Goal: Task Accomplishment & Management: Complete application form

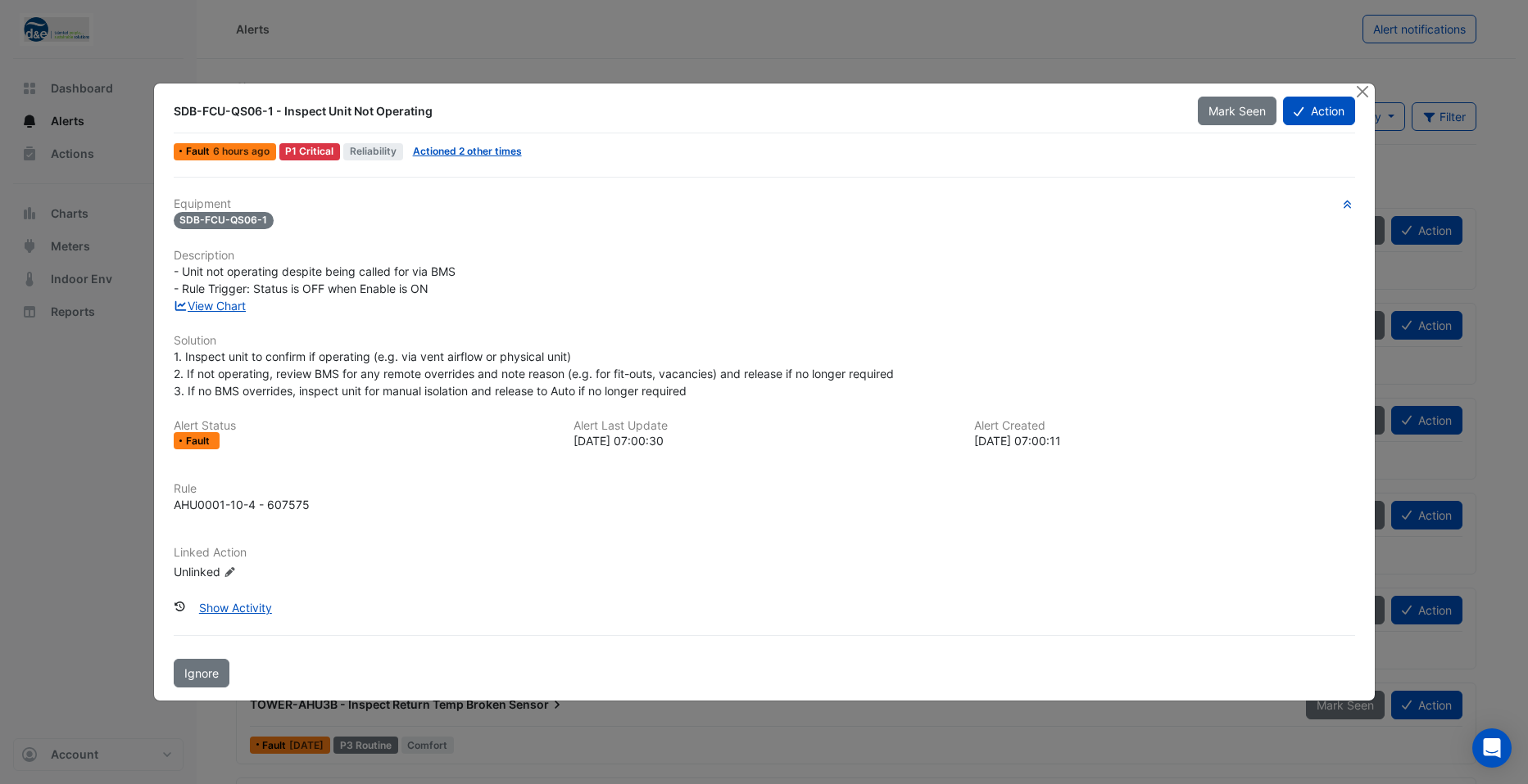
click at [222, 221] on span "SDB-FCU-QS06-1" at bounding box center [224, 220] width 101 height 17
click at [216, 310] on link "View Chart" at bounding box center [210, 306] width 73 height 14
click at [1309, 113] on button "Action" at bounding box center [1319, 111] width 71 height 29
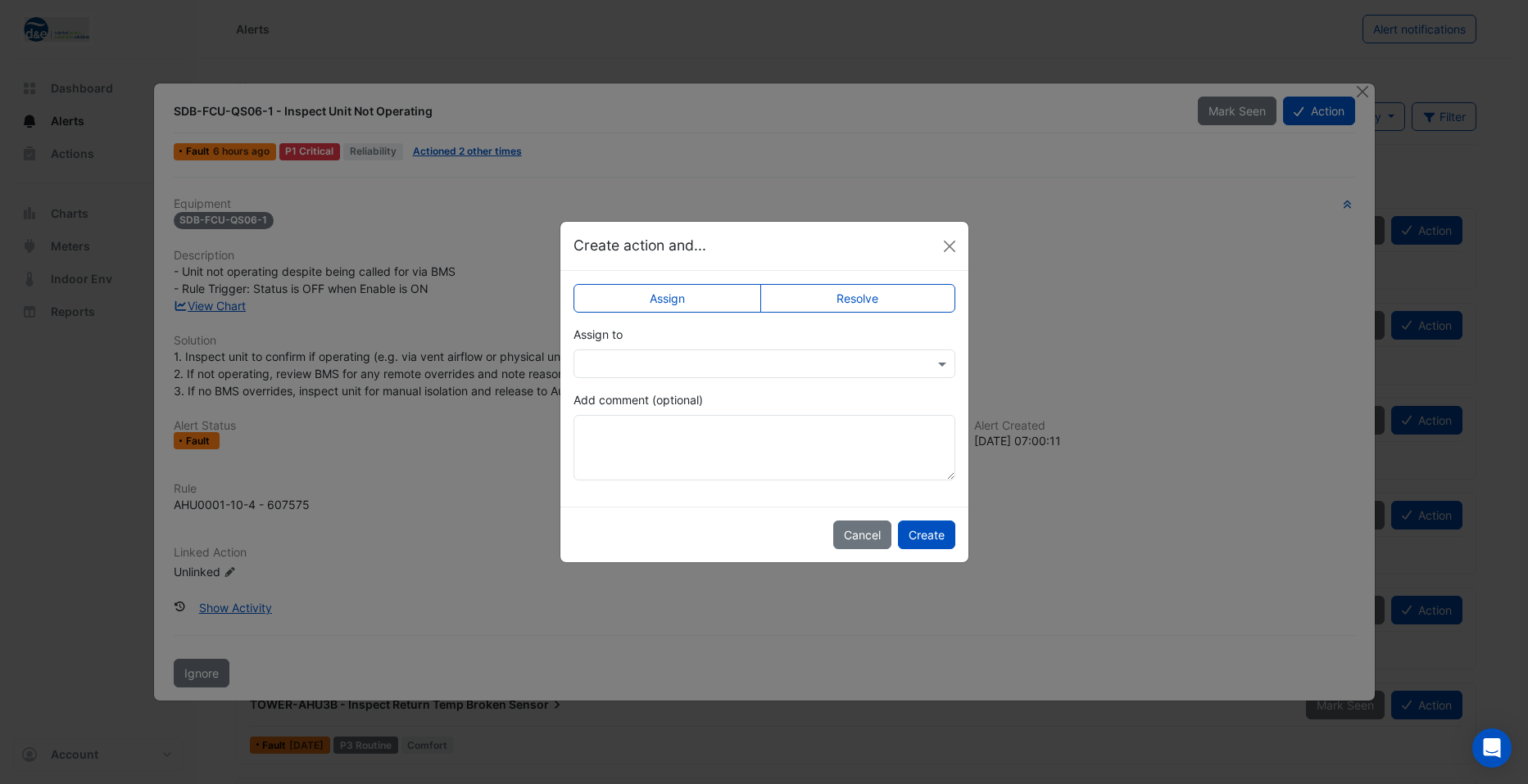
click at [693, 367] on input "text" at bounding box center [748, 365] width 331 height 17
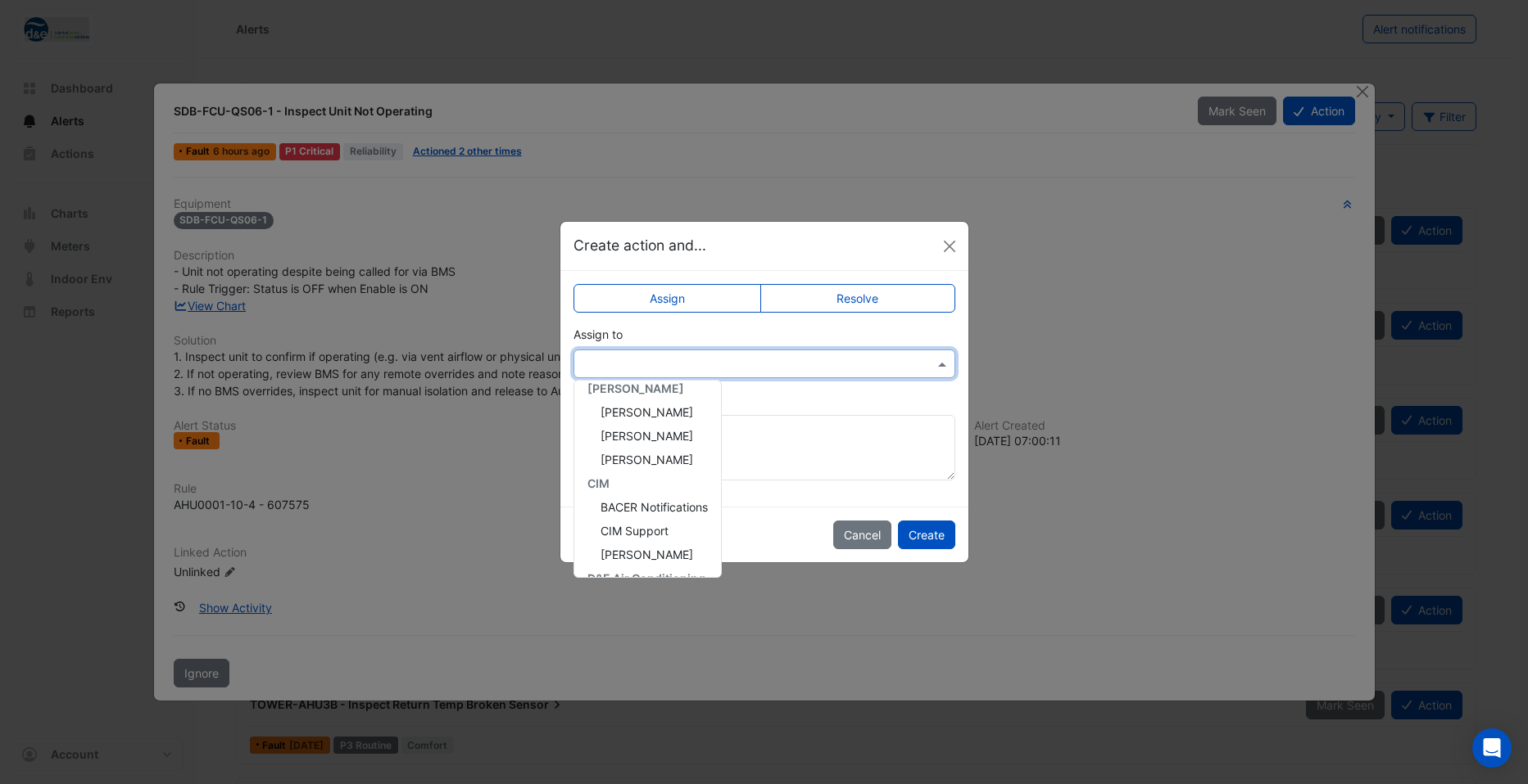
scroll to position [164, 0]
click at [657, 448] on span "CIM Support" at bounding box center [634, 448] width 68 height 14
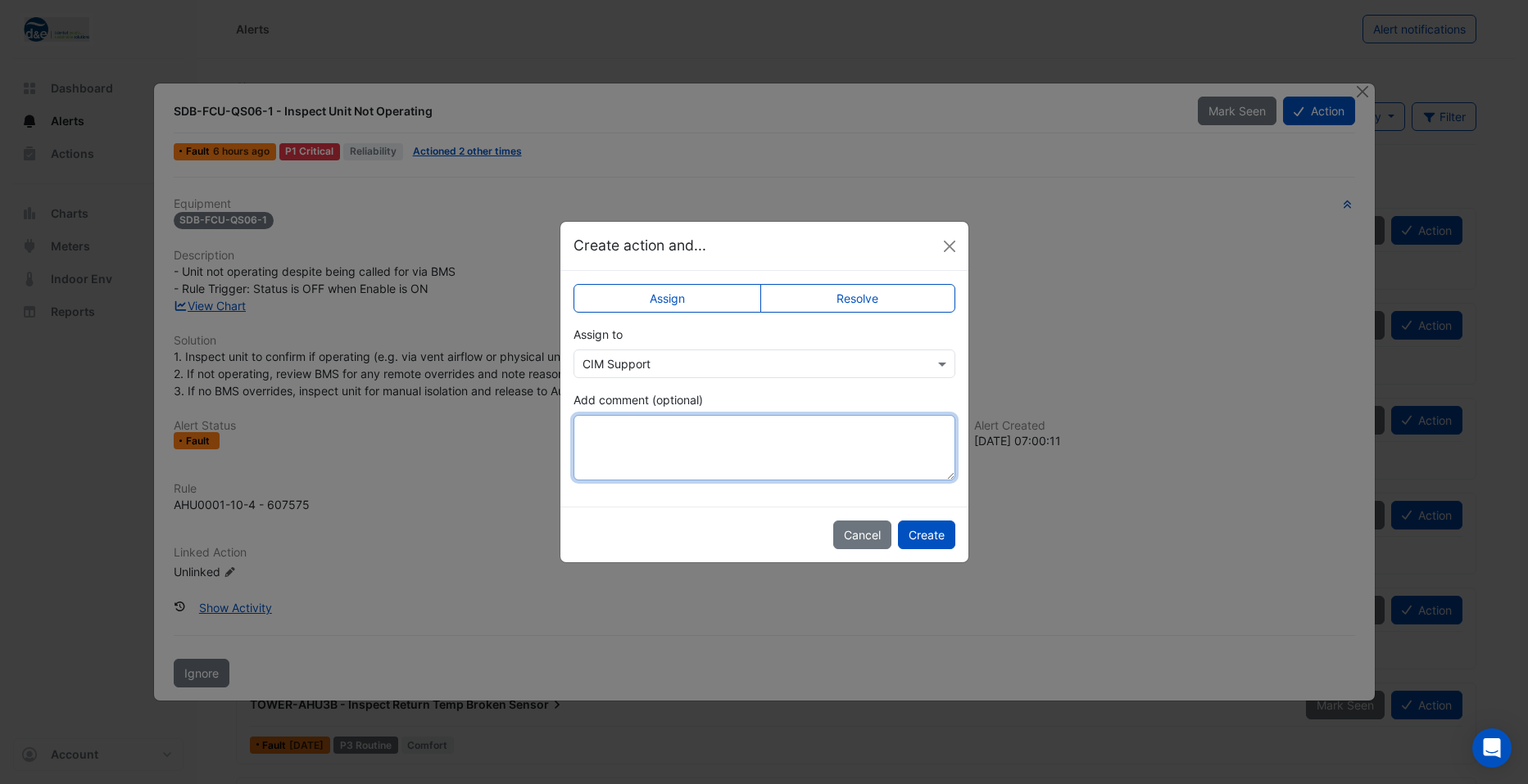
click at [657, 448] on textarea "Add comment (optional)" at bounding box center [764, 447] width 381 height 65
click at [915, 429] on textarea "**********" at bounding box center [764, 447] width 381 height 65
click at [807, 449] on textarea "**********" at bounding box center [764, 447] width 381 height 65
click at [651, 429] on textarea "**********" at bounding box center [764, 447] width 381 height 65
click at [661, 465] on textarea "**********" at bounding box center [764, 447] width 381 height 65
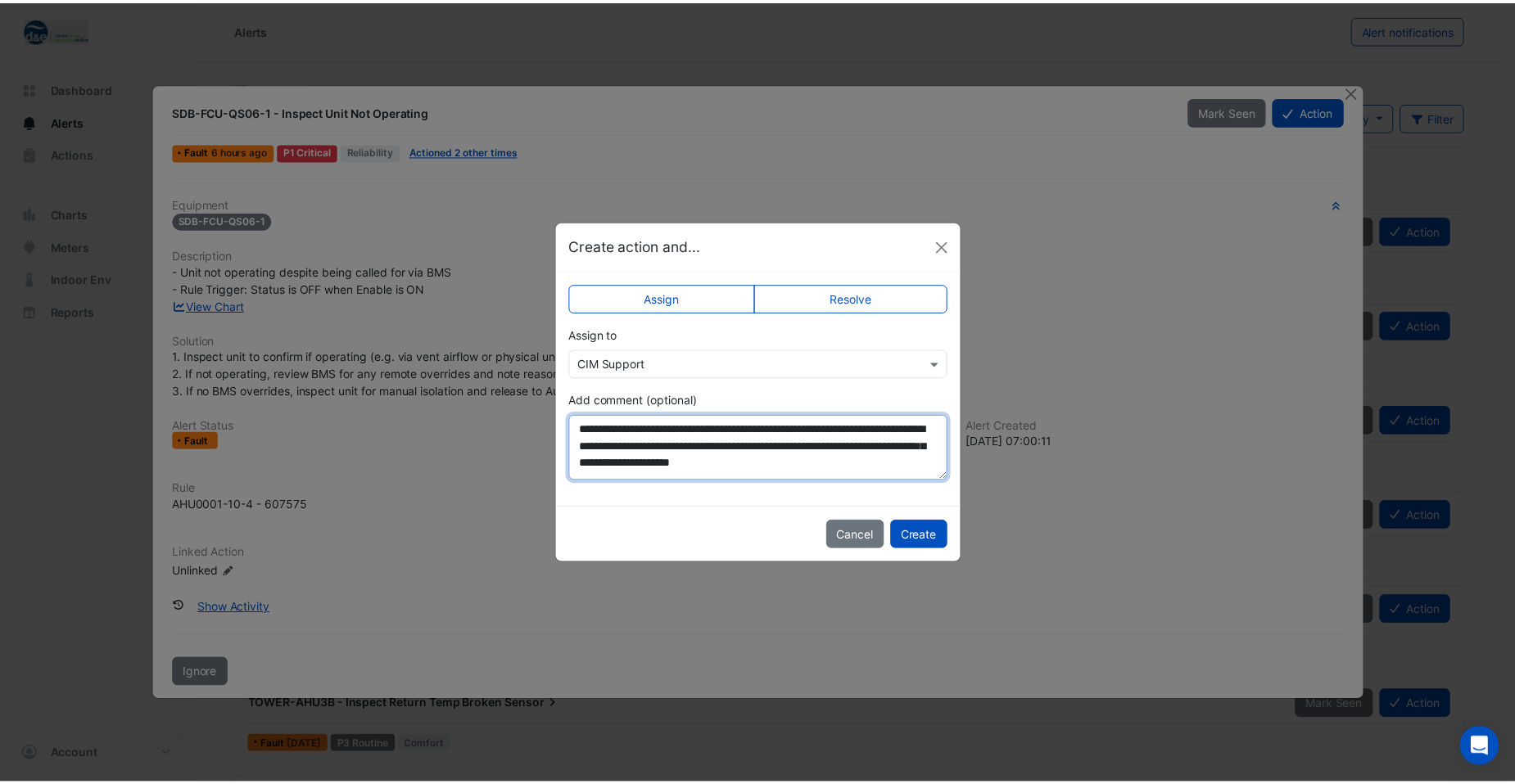
scroll to position [8, 0]
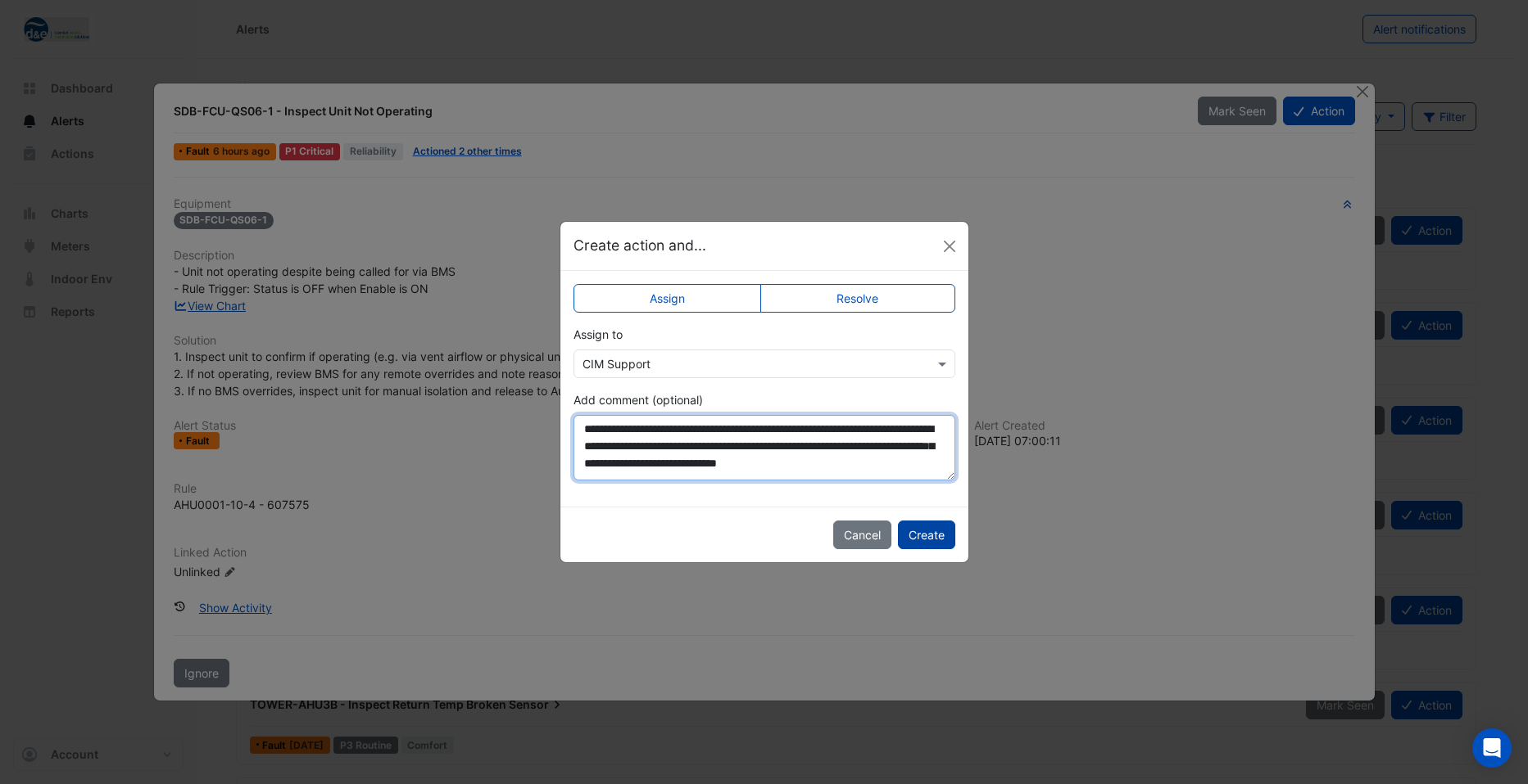
type textarea "**********"
click at [924, 530] on button "Create" at bounding box center [926, 535] width 57 height 29
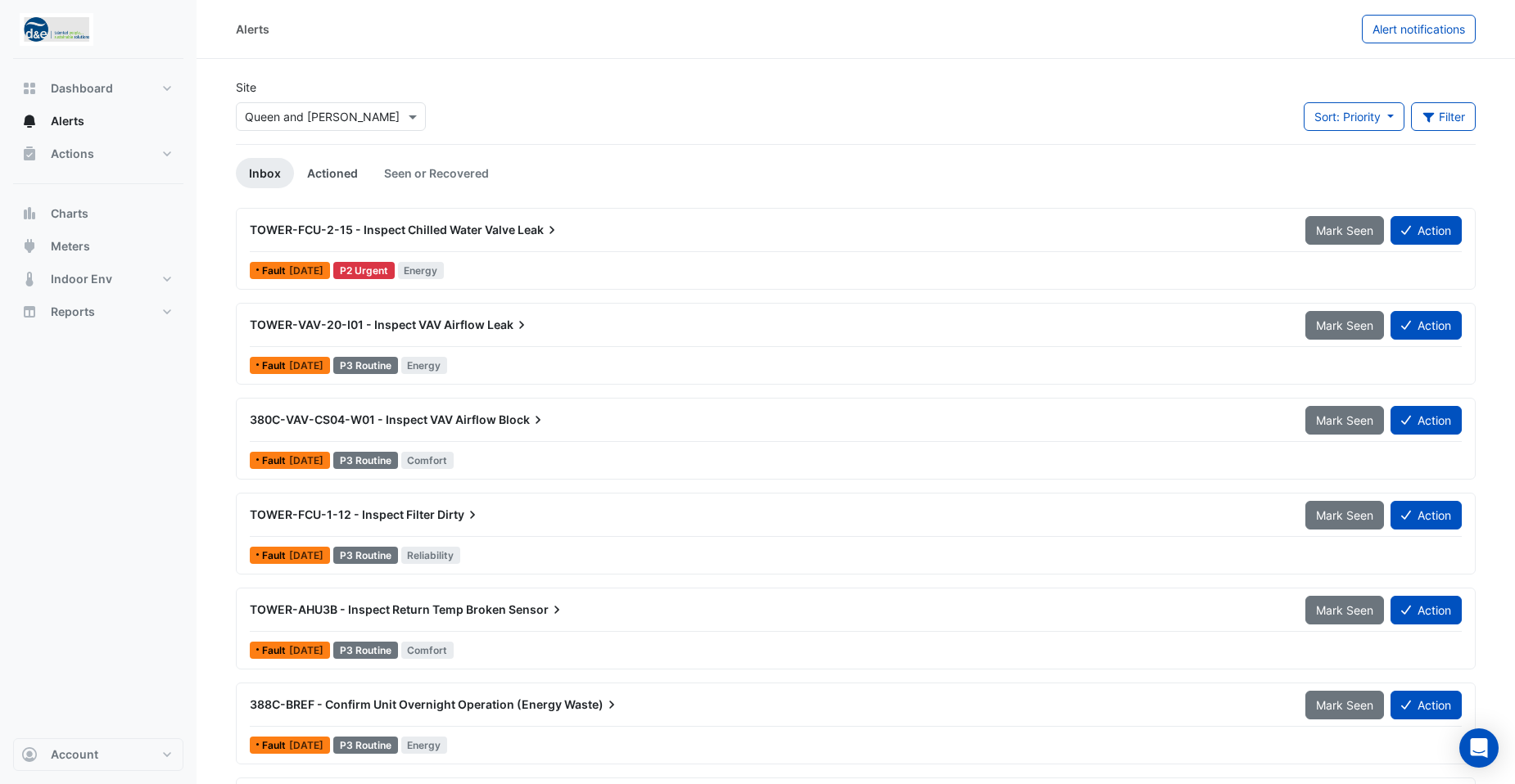
click at [318, 174] on link "Actioned" at bounding box center [332, 173] width 77 height 30
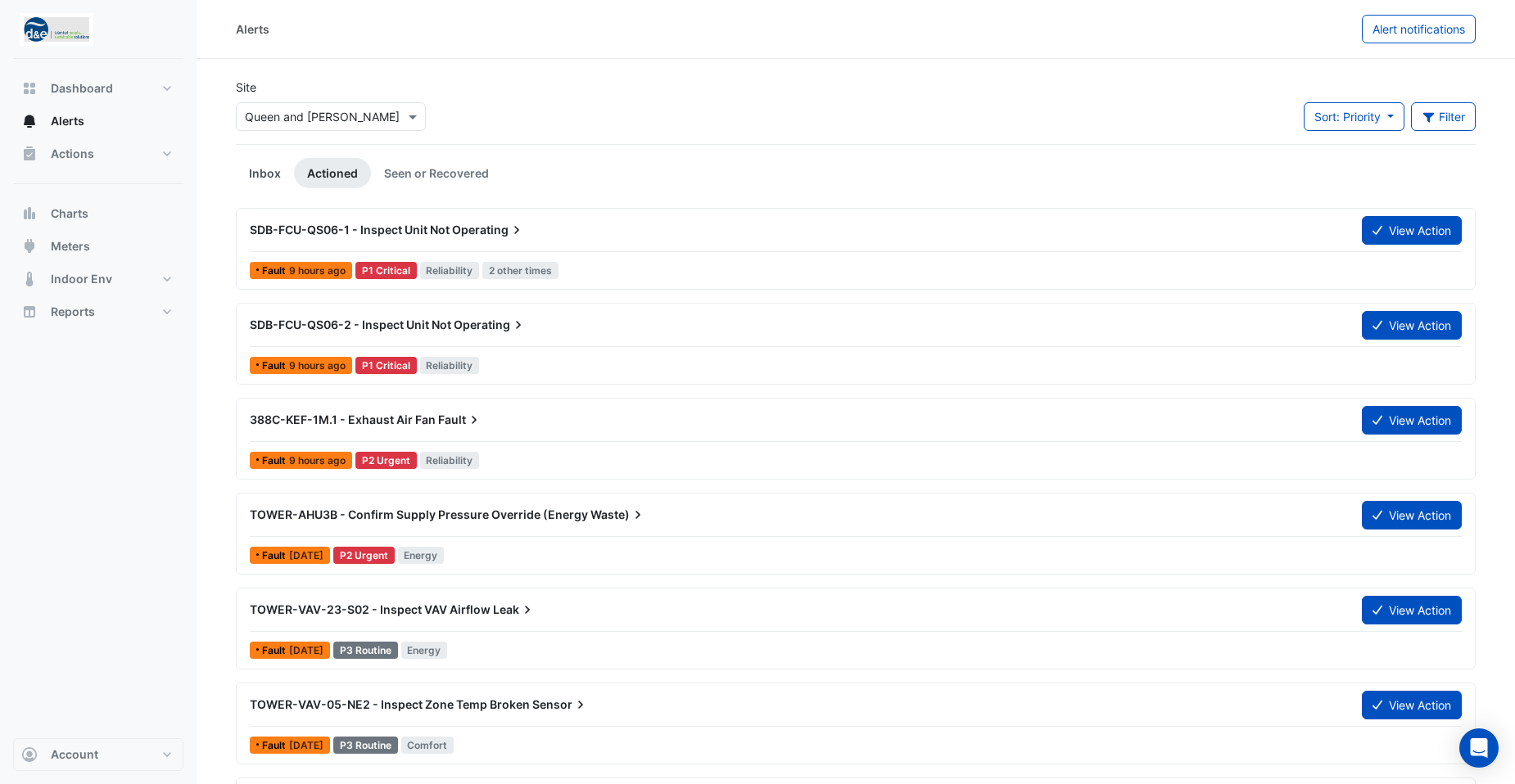
click at [272, 179] on link "Inbox" at bounding box center [265, 173] width 58 height 30
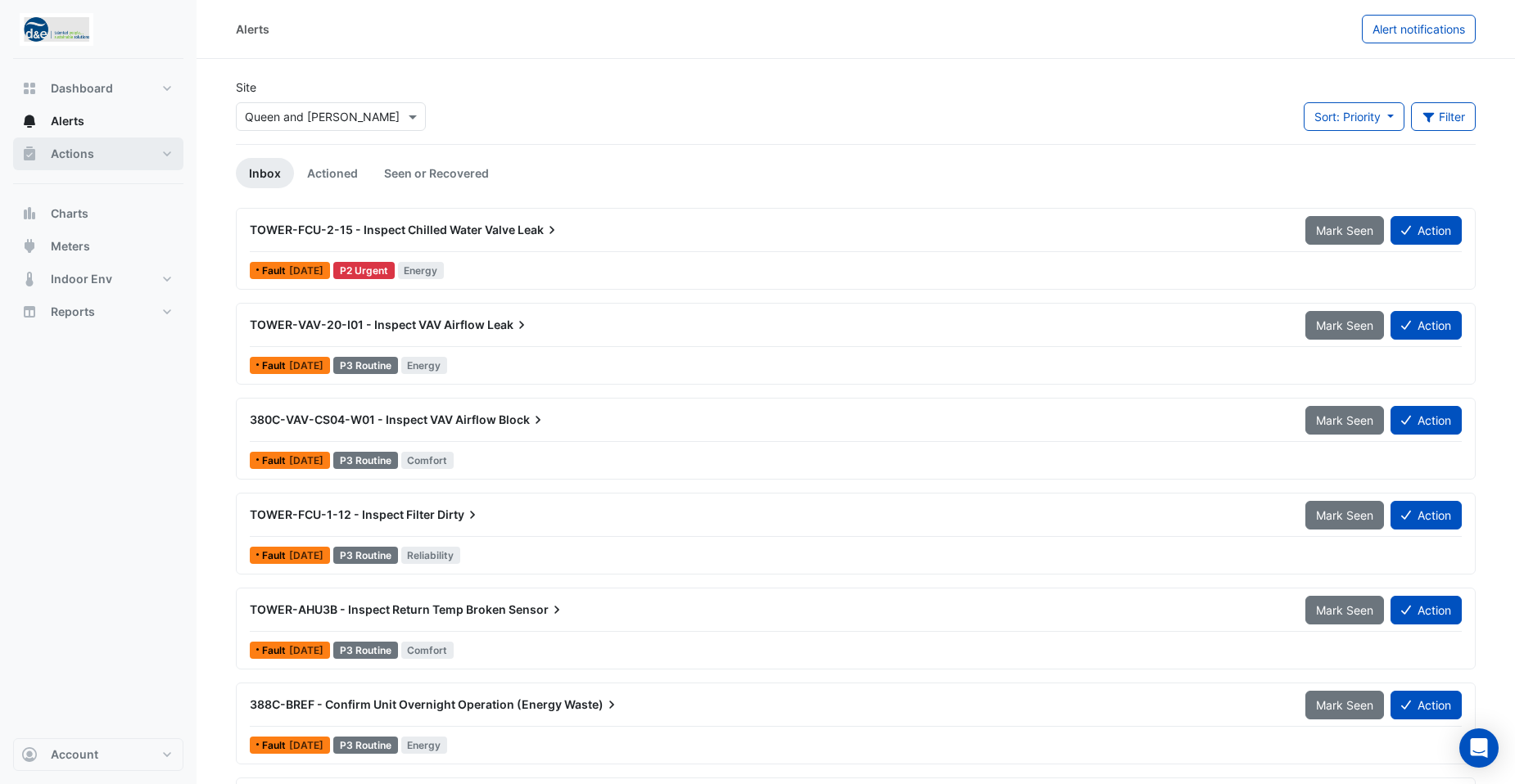
click at [66, 146] on span "Actions" at bounding box center [73, 154] width 44 height 16
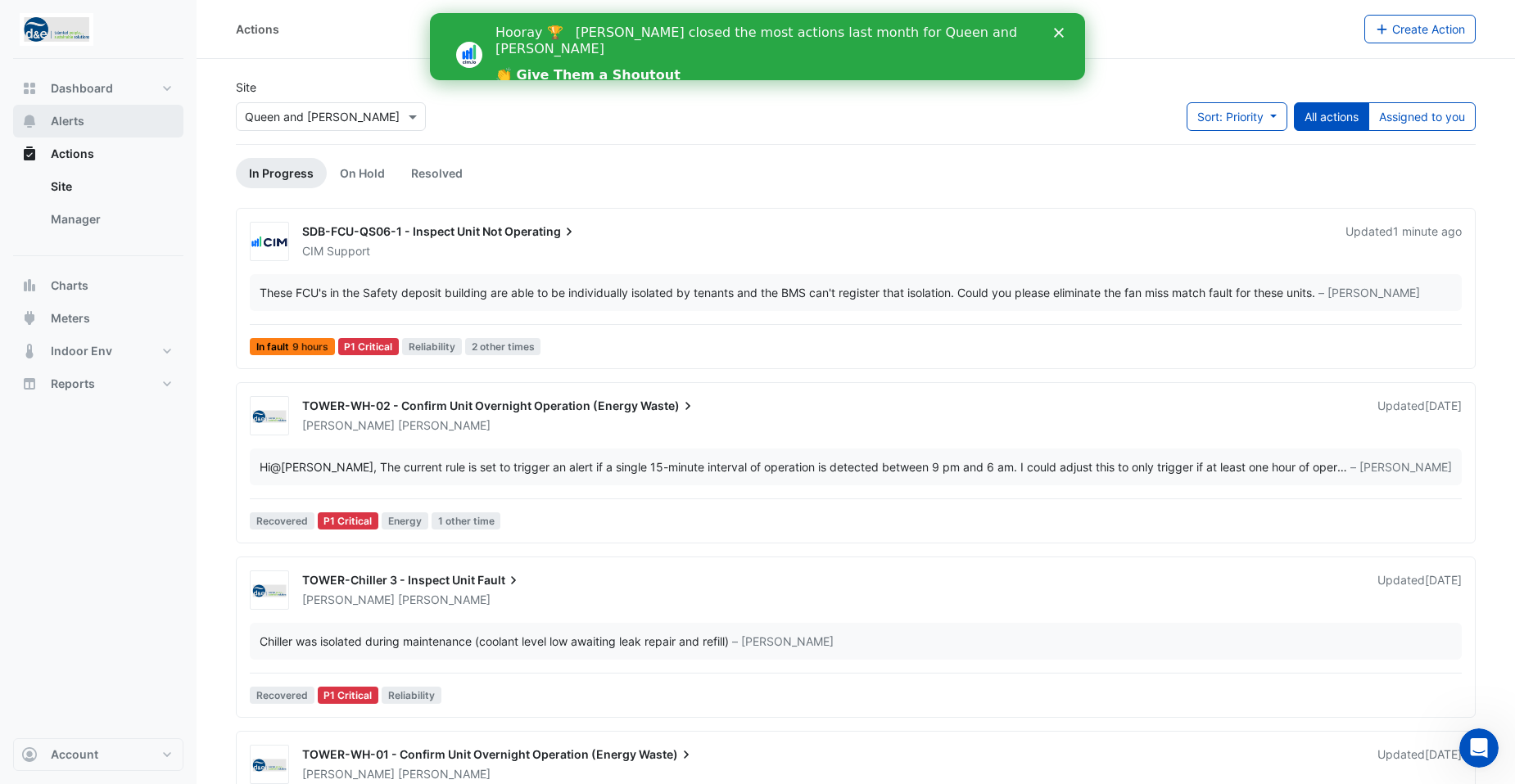
click at [76, 126] on span "Alerts" at bounding box center [67, 121] width 34 height 16
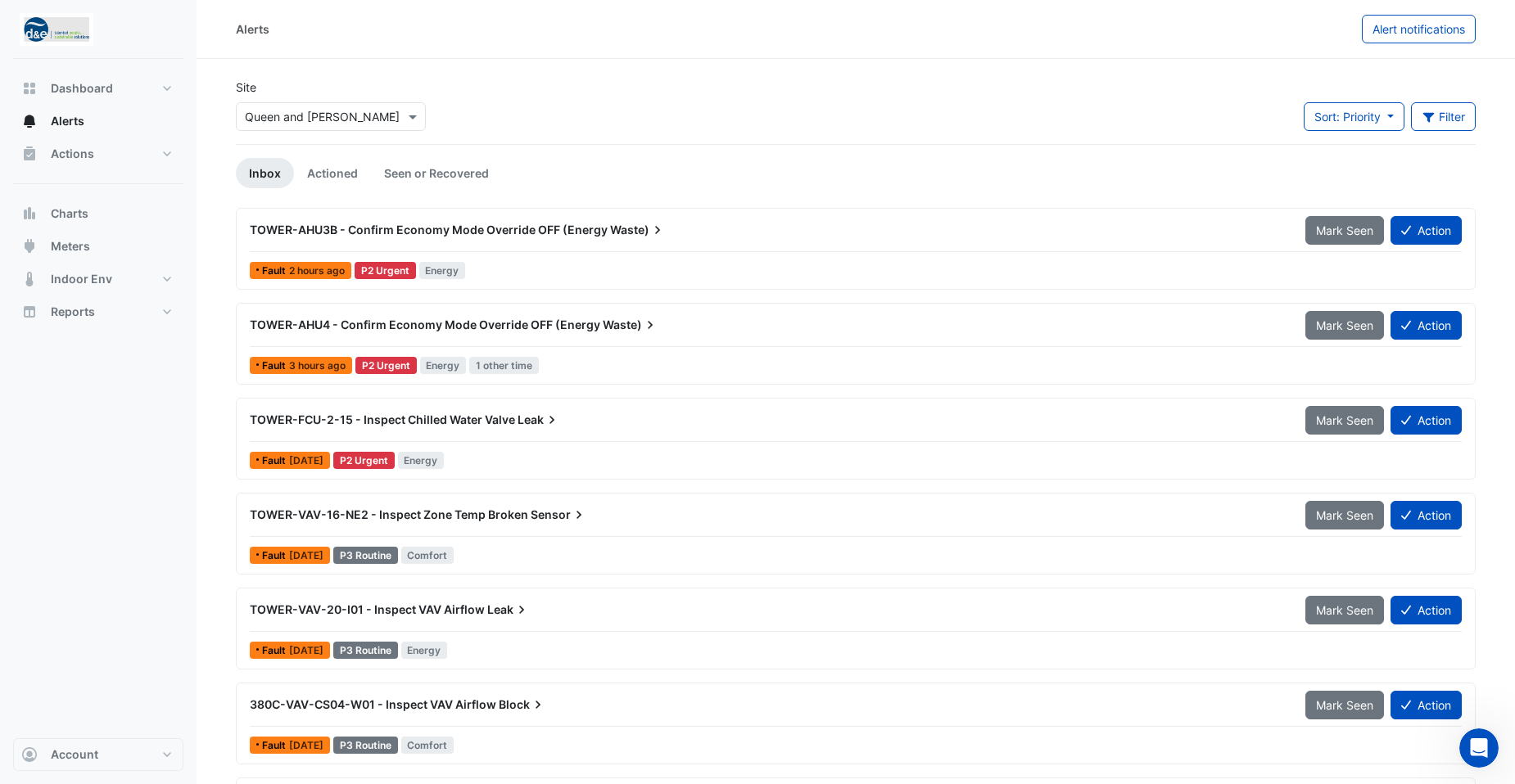
click at [496, 229] on span "TOWER-AHU3B - Confirm Economy Mode Override OFF (Energy" at bounding box center [429, 229] width 358 height 14
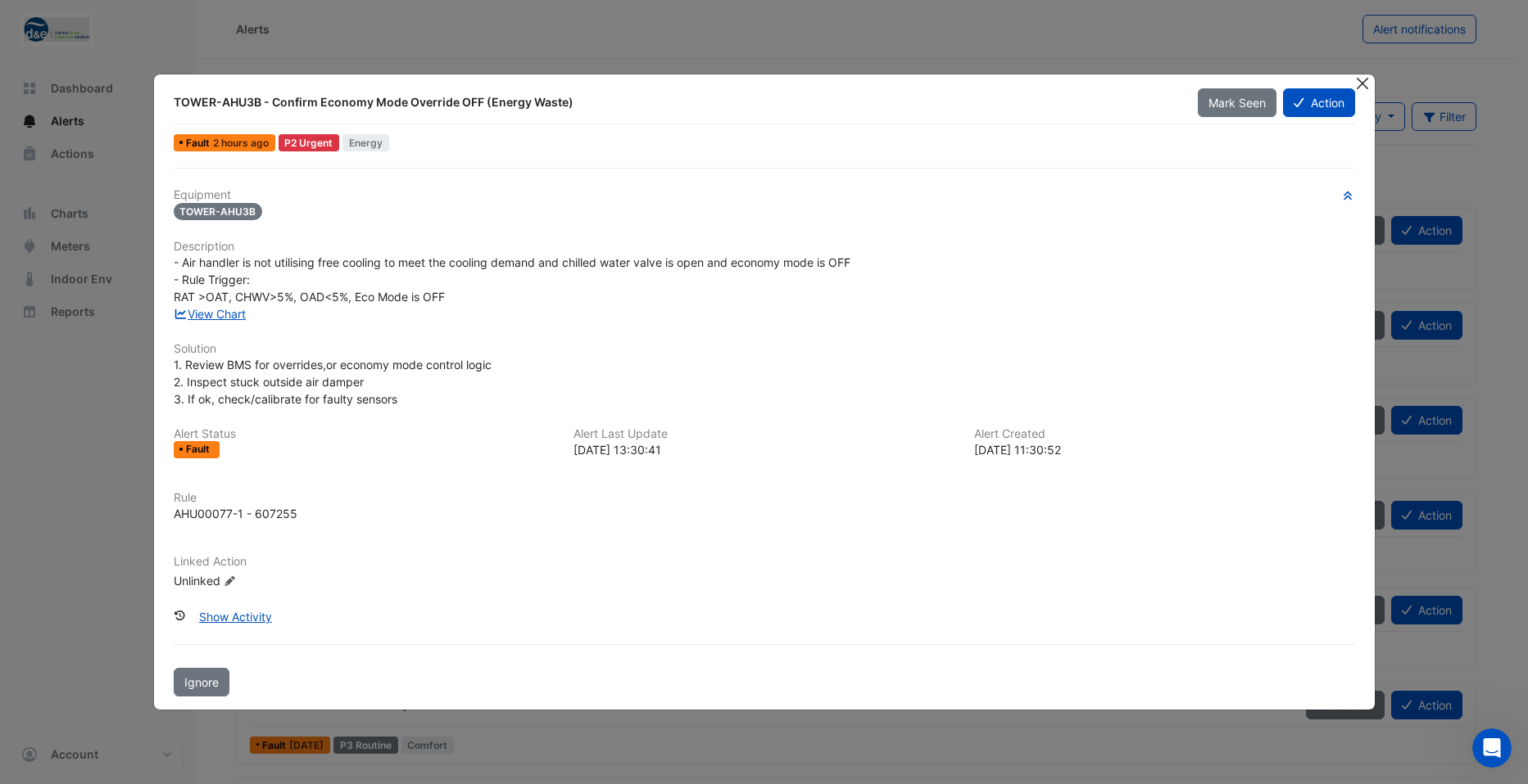
click at [1366, 84] on button "Close" at bounding box center [1362, 83] width 17 height 17
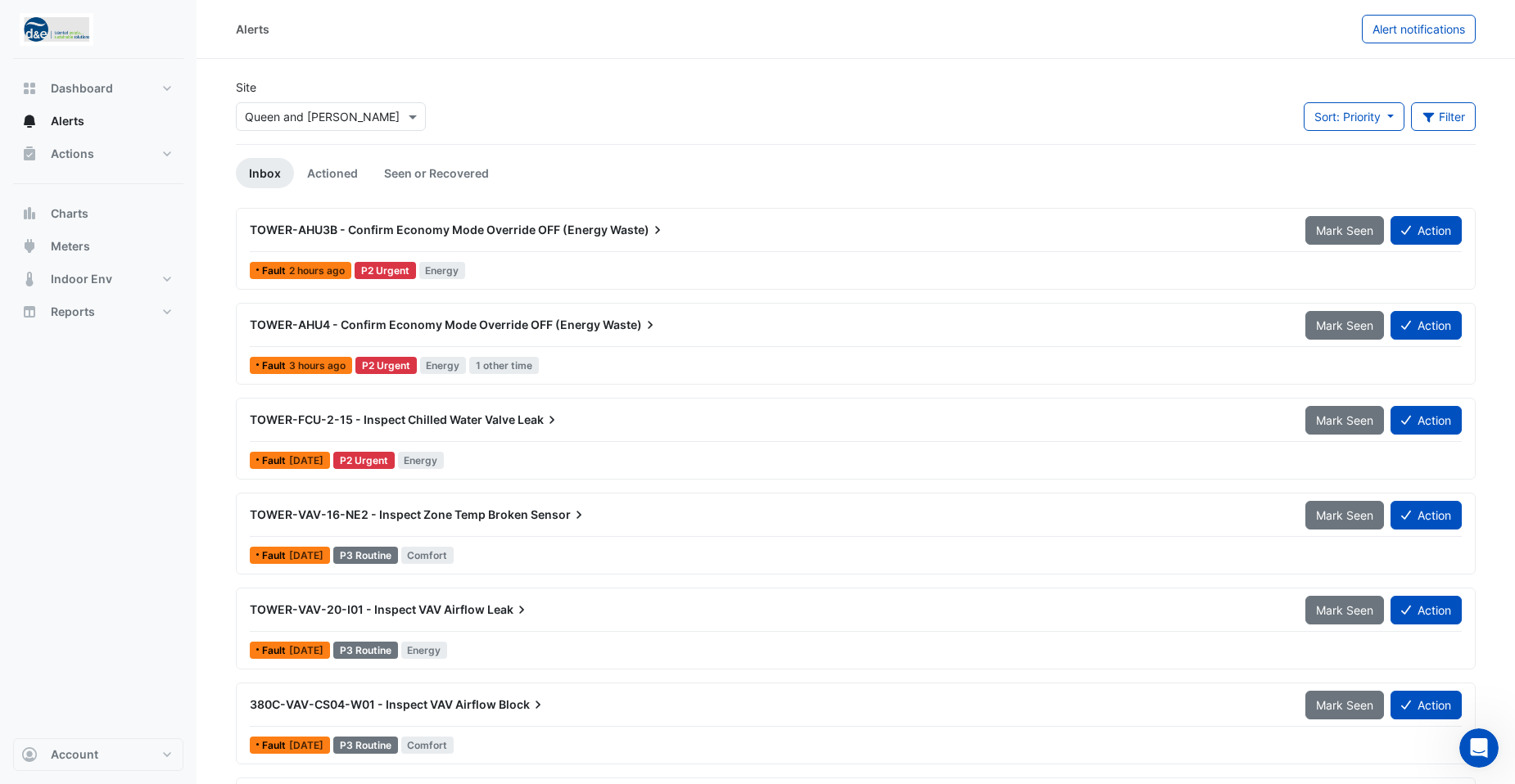
click at [516, 229] on span "TOWER-AHU3B - Confirm Economy Mode Override OFF (Energy" at bounding box center [429, 229] width 358 height 14
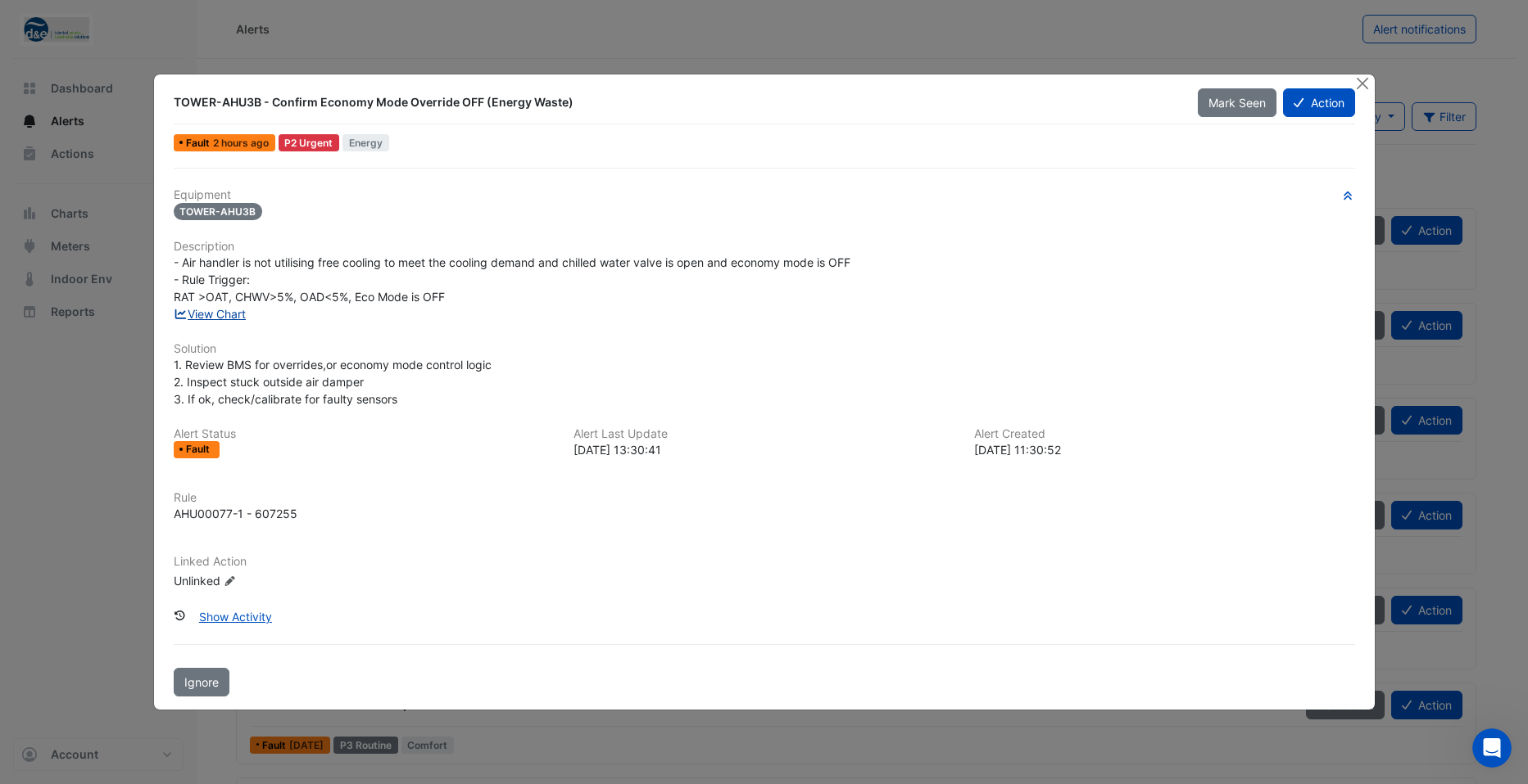
click at [226, 314] on link "View Chart" at bounding box center [210, 314] width 73 height 14
click at [1309, 106] on button "Action" at bounding box center [1319, 103] width 71 height 29
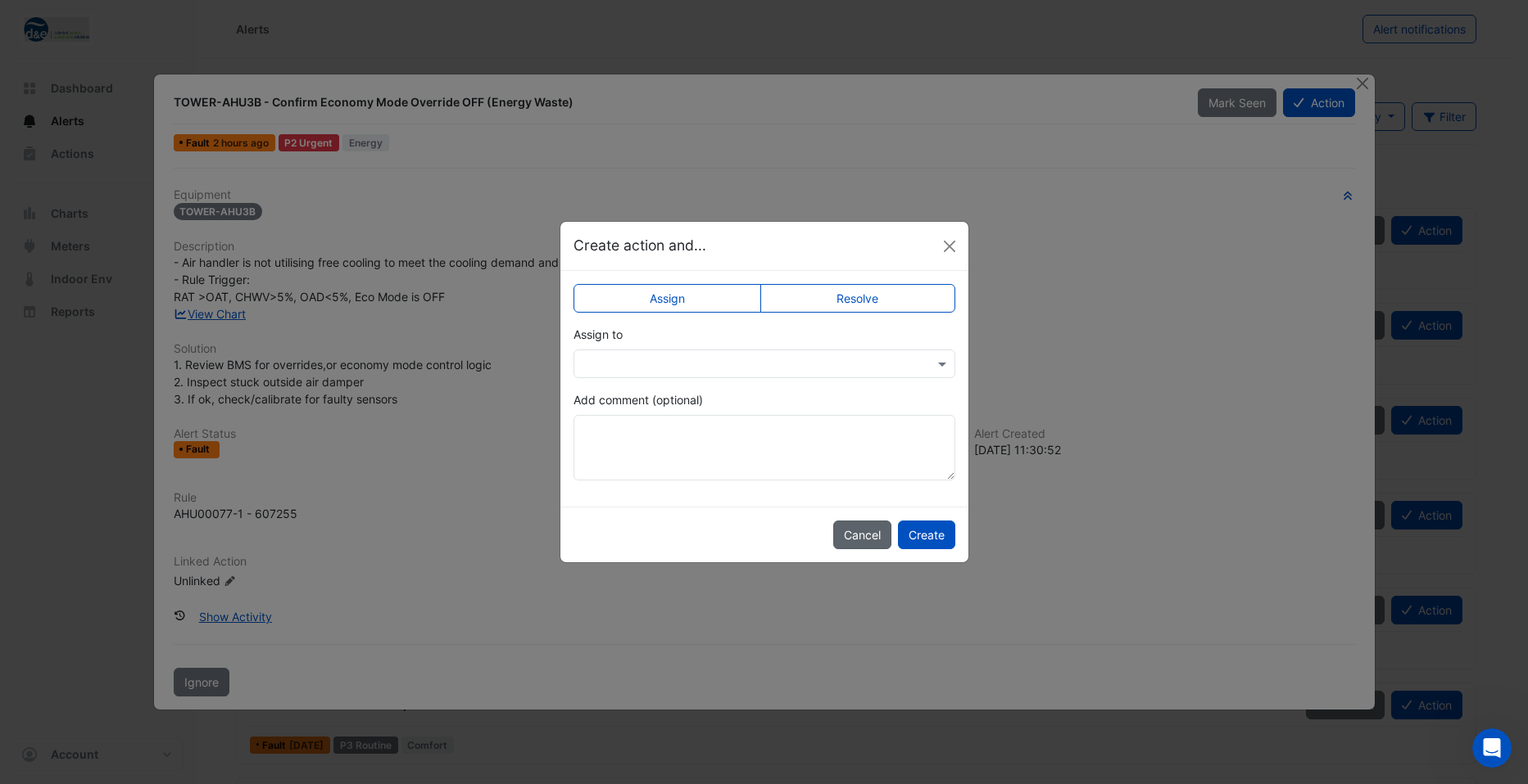
click at [877, 541] on button "Cancel" at bounding box center [862, 535] width 58 height 29
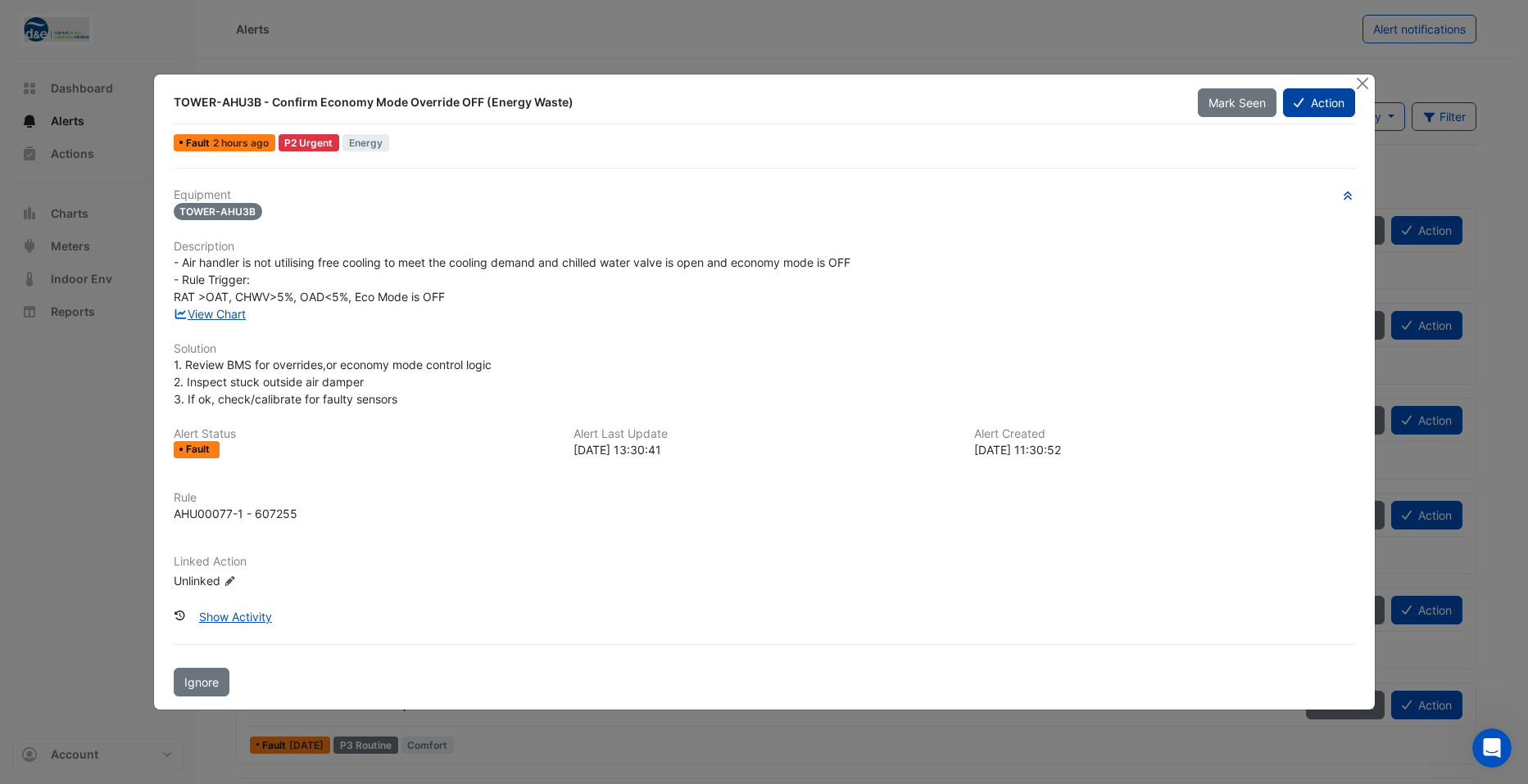
click at [1335, 103] on button "Action" at bounding box center [1319, 103] width 71 height 29
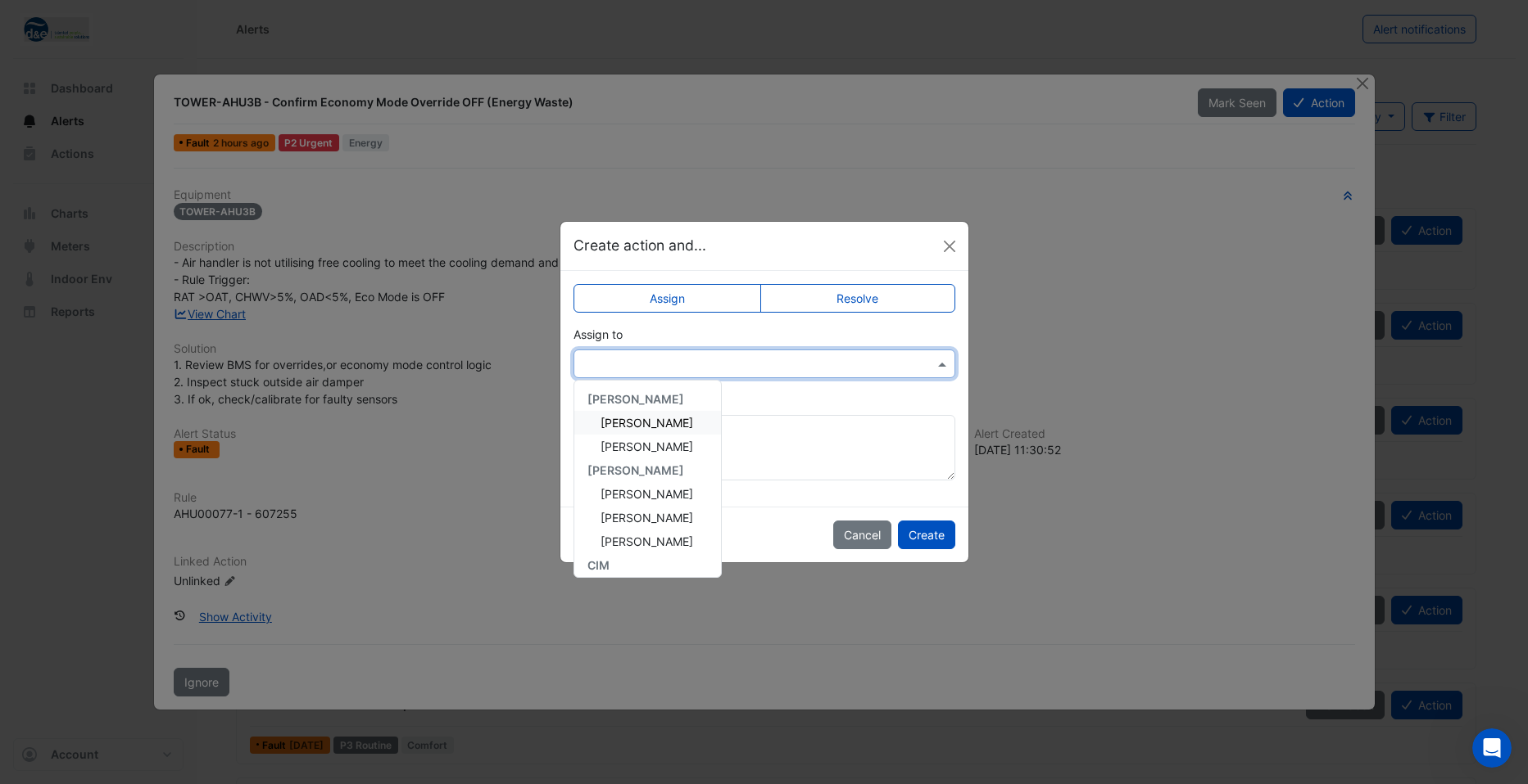
click at [783, 361] on input "text" at bounding box center [748, 365] width 331 height 17
click at [655, 537] on span "CIM Support" at bounding box center [634, 543] width 68 height 14
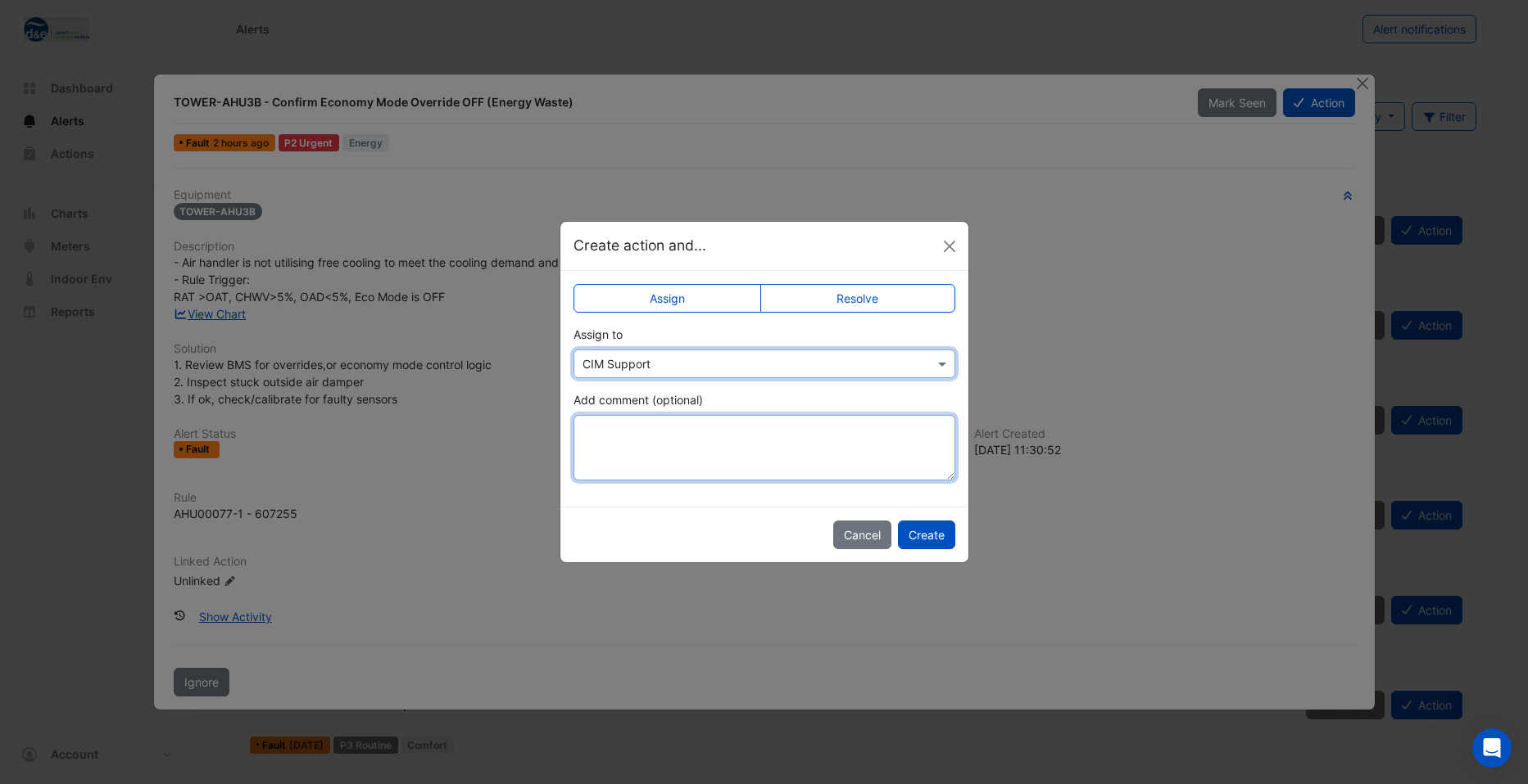
click at [737, 434] on textarea "Add comment (optional)" at bounding box center [764, 447] width 381 height 65
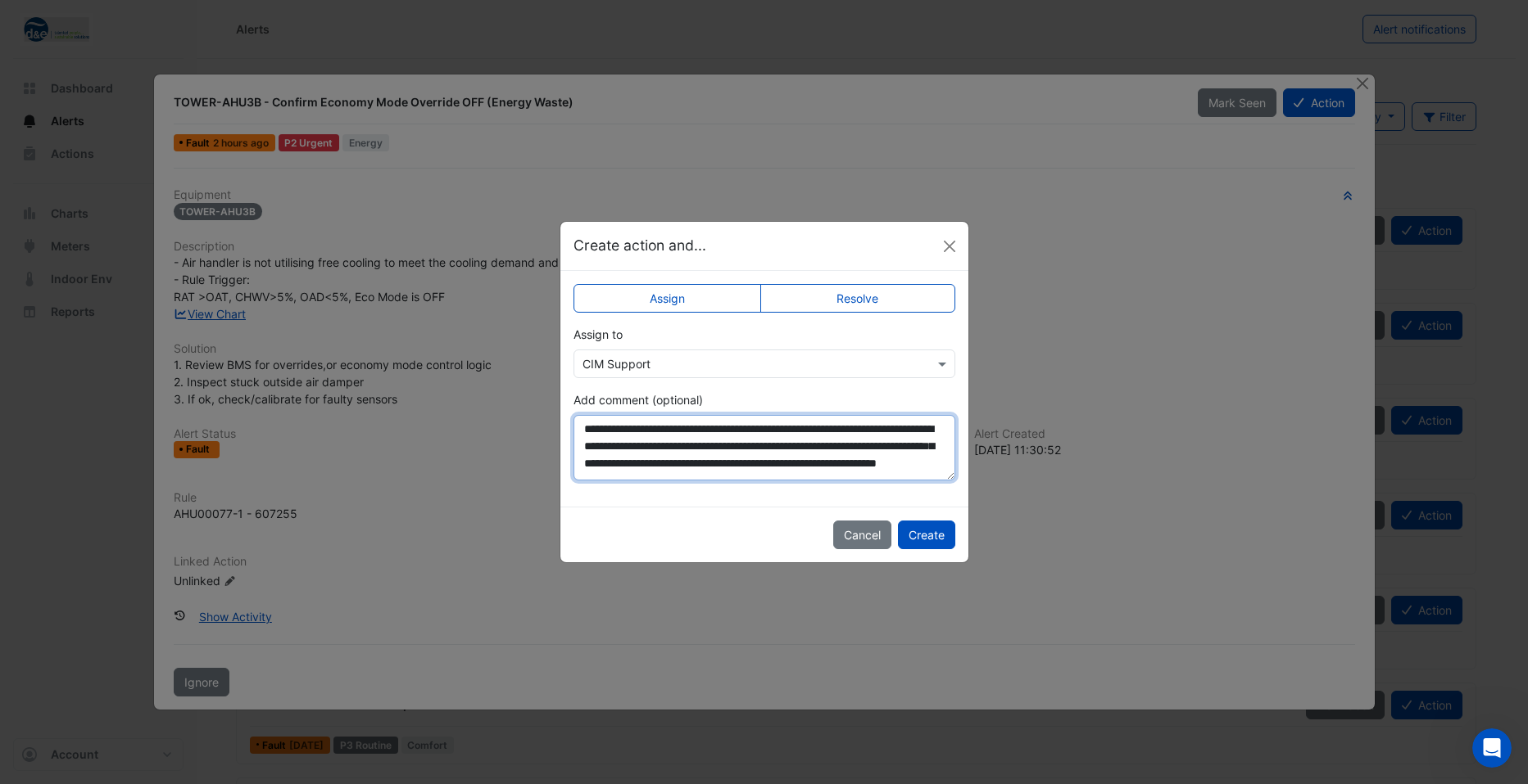
scroll to position [25, 0]
type textarea "**********"
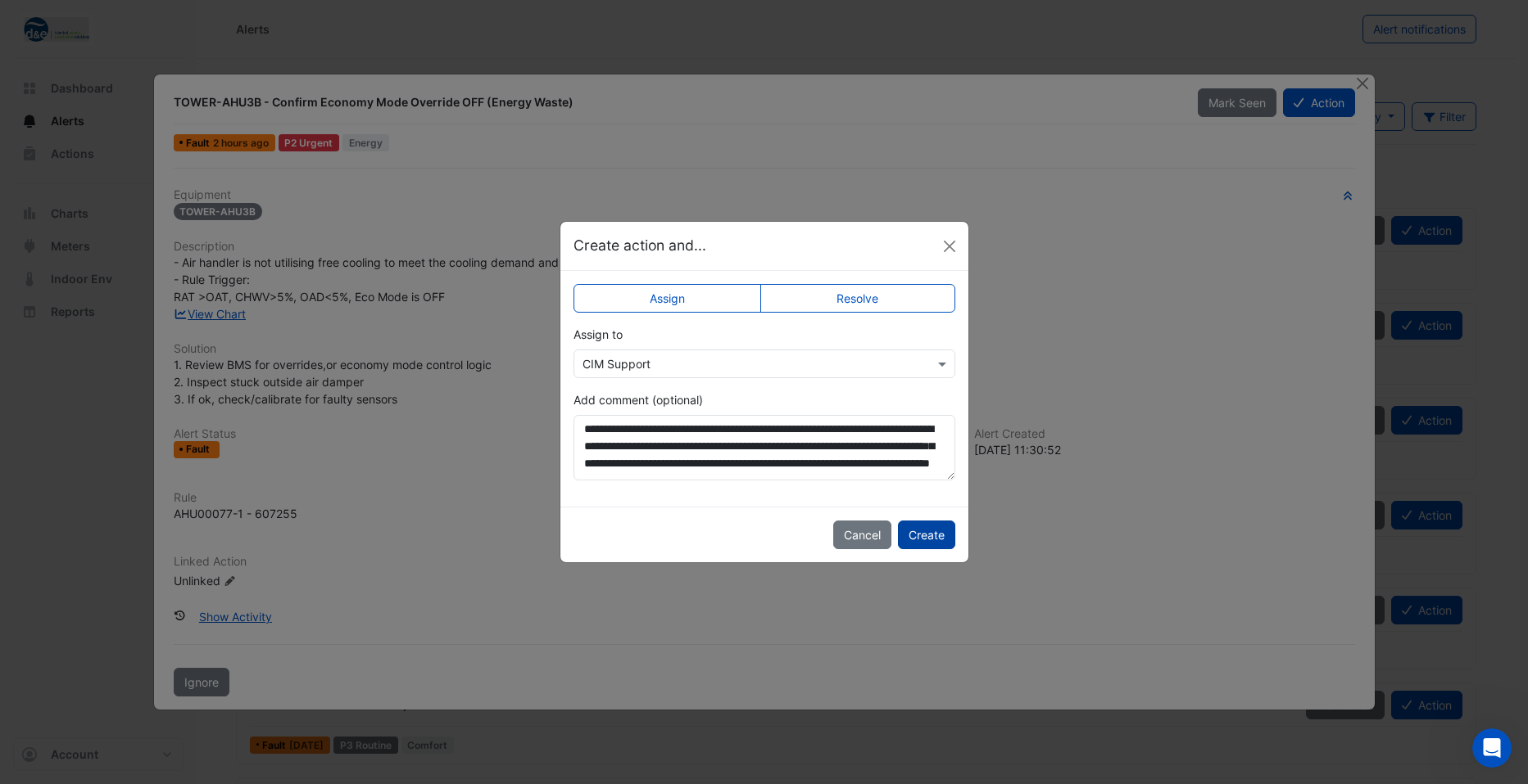
click at [920, 538] on button "Create" at bounding box center [926, 535] width 57 height 29
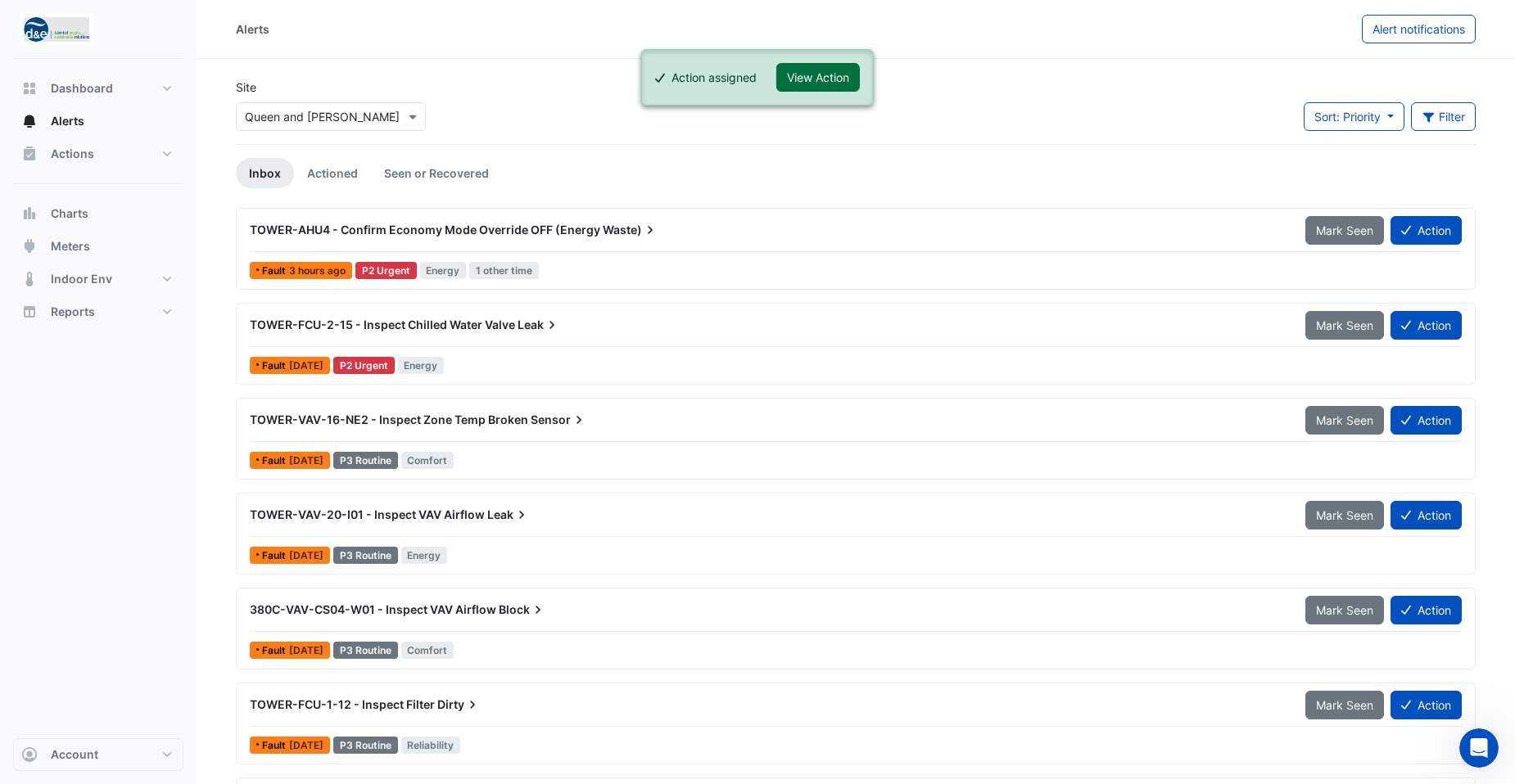
click at [810, 66] on button "View Action" at bounding box center [818, 77] width 84 height 29
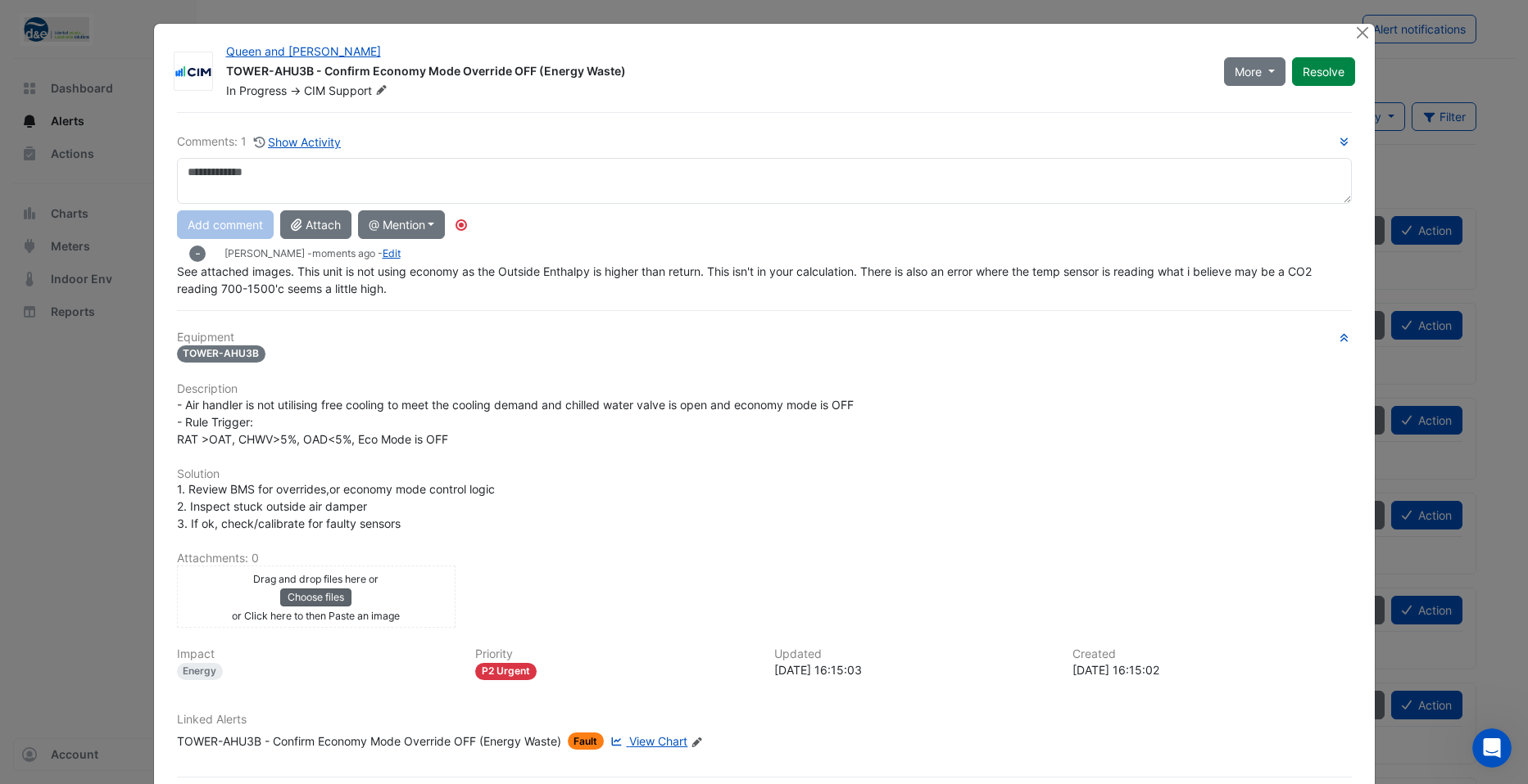
click at [299, 593] on button "Choose files" at bounding box center [316, 598] width 71 height 18
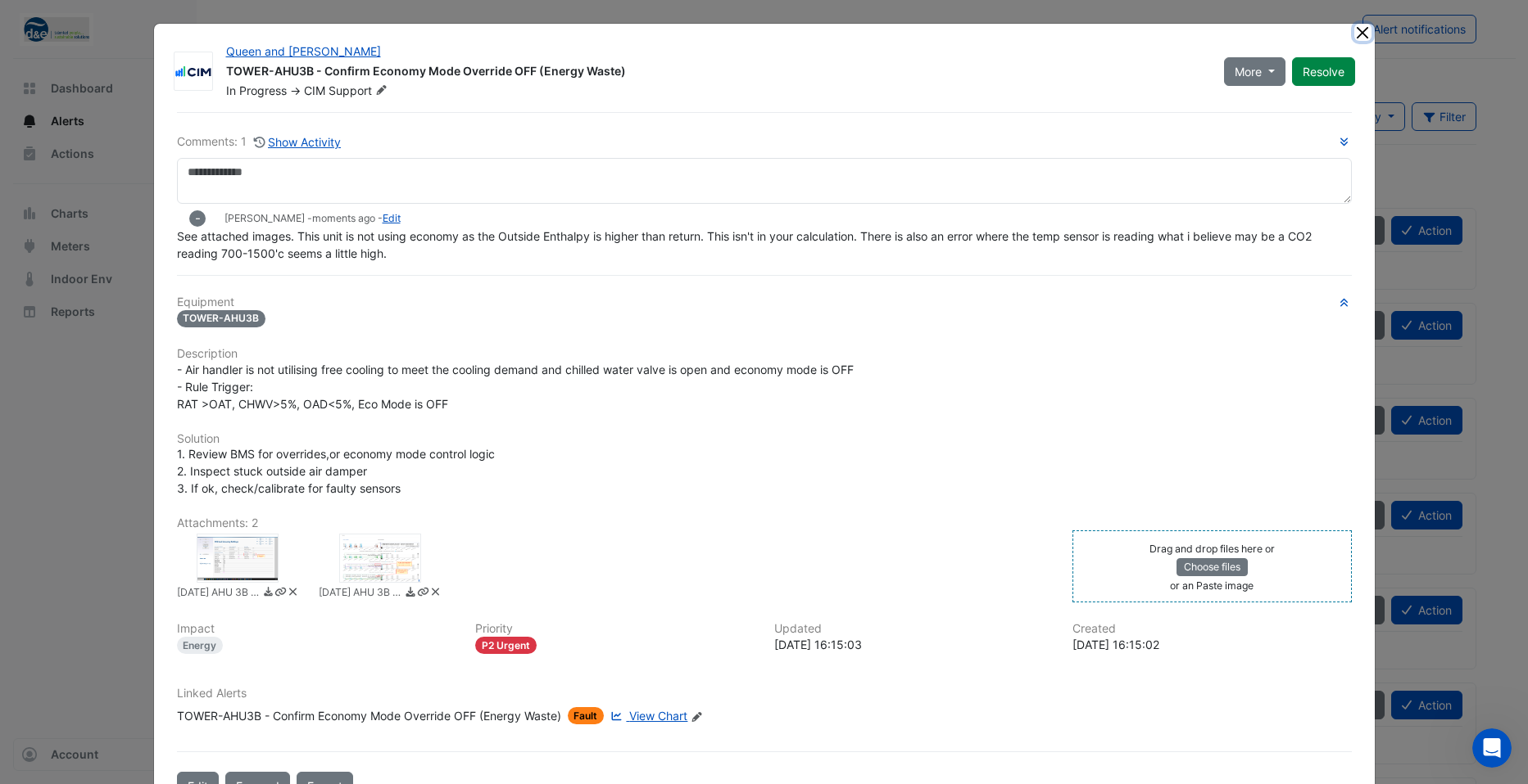
click at [1358, 31] on button "Close" at bounding box center [1362, 32] width 17 height 17
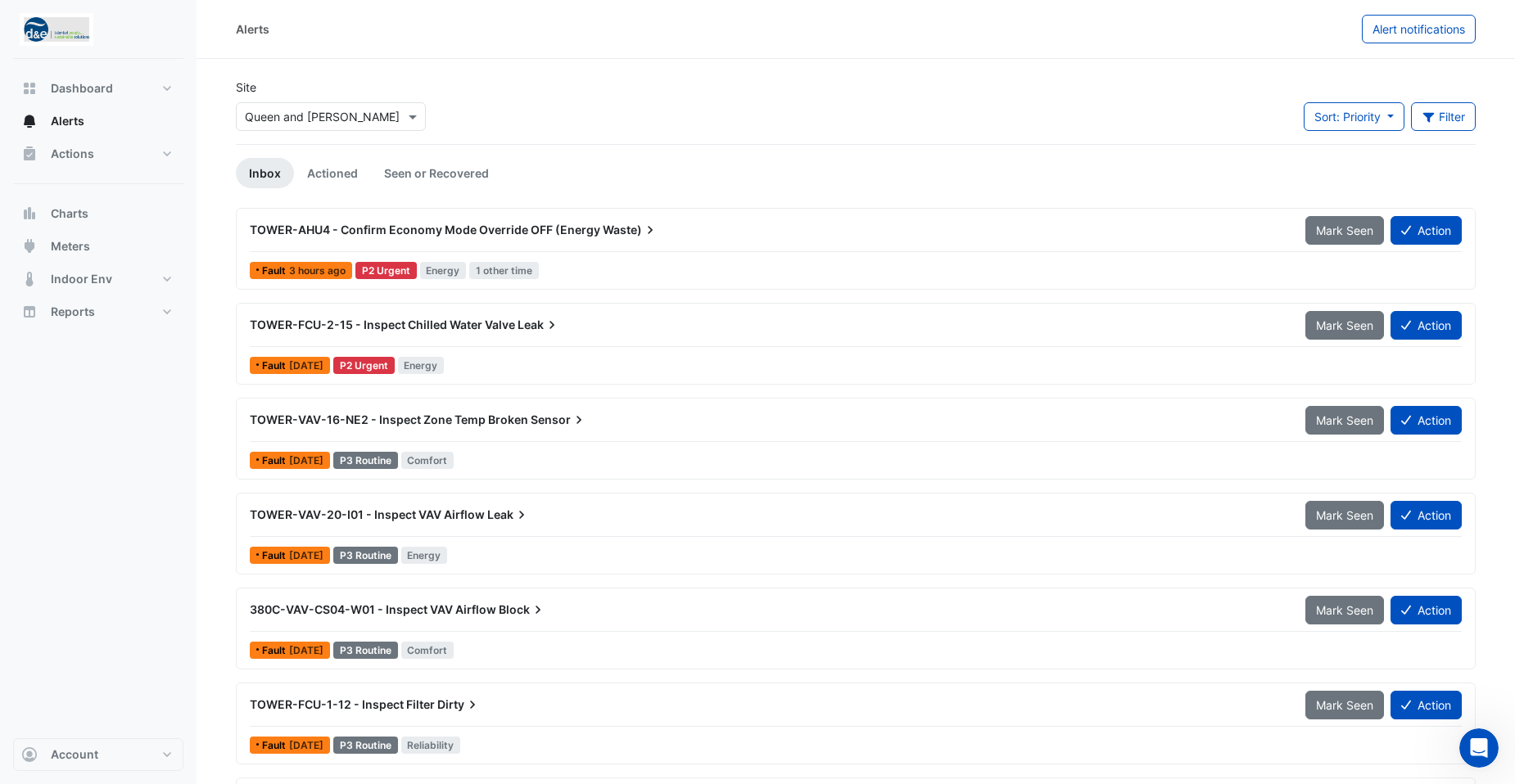
click at [545, 226] on span "TOWER-AHU4 - Confirm Economy Mode Override OFF (Energy" at bounding box center [425, 229] width 350 height 14
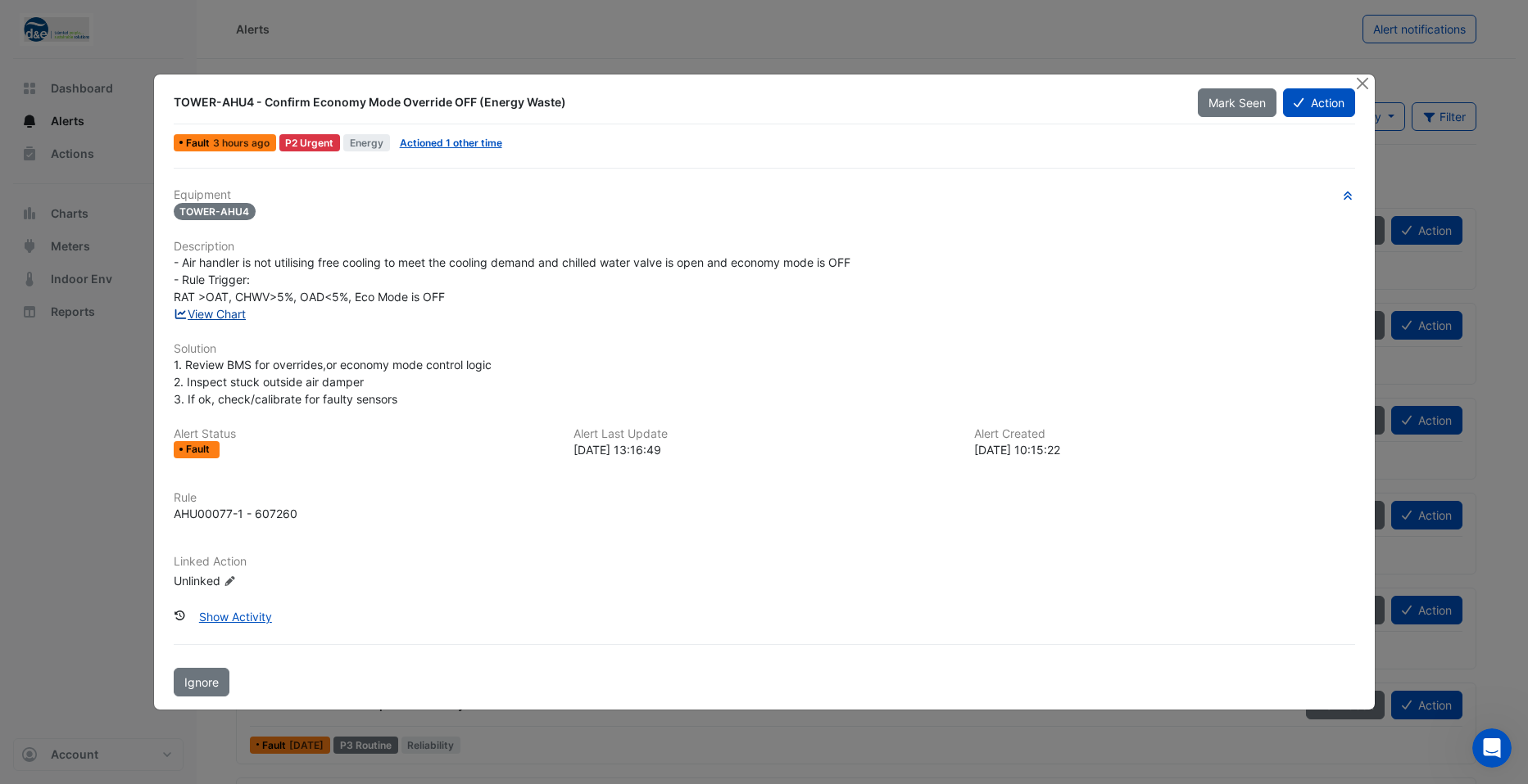
click at [216, 316] on link "View Chart" at bounding box center [210, 314] width 73 height 14
click at [225, 315] on link "View Chart" at bounding box center [210, 314] width 73 height 14
click at [1315, 98] on button "Action" at bounding box center [1319, 103] width 71 height 29
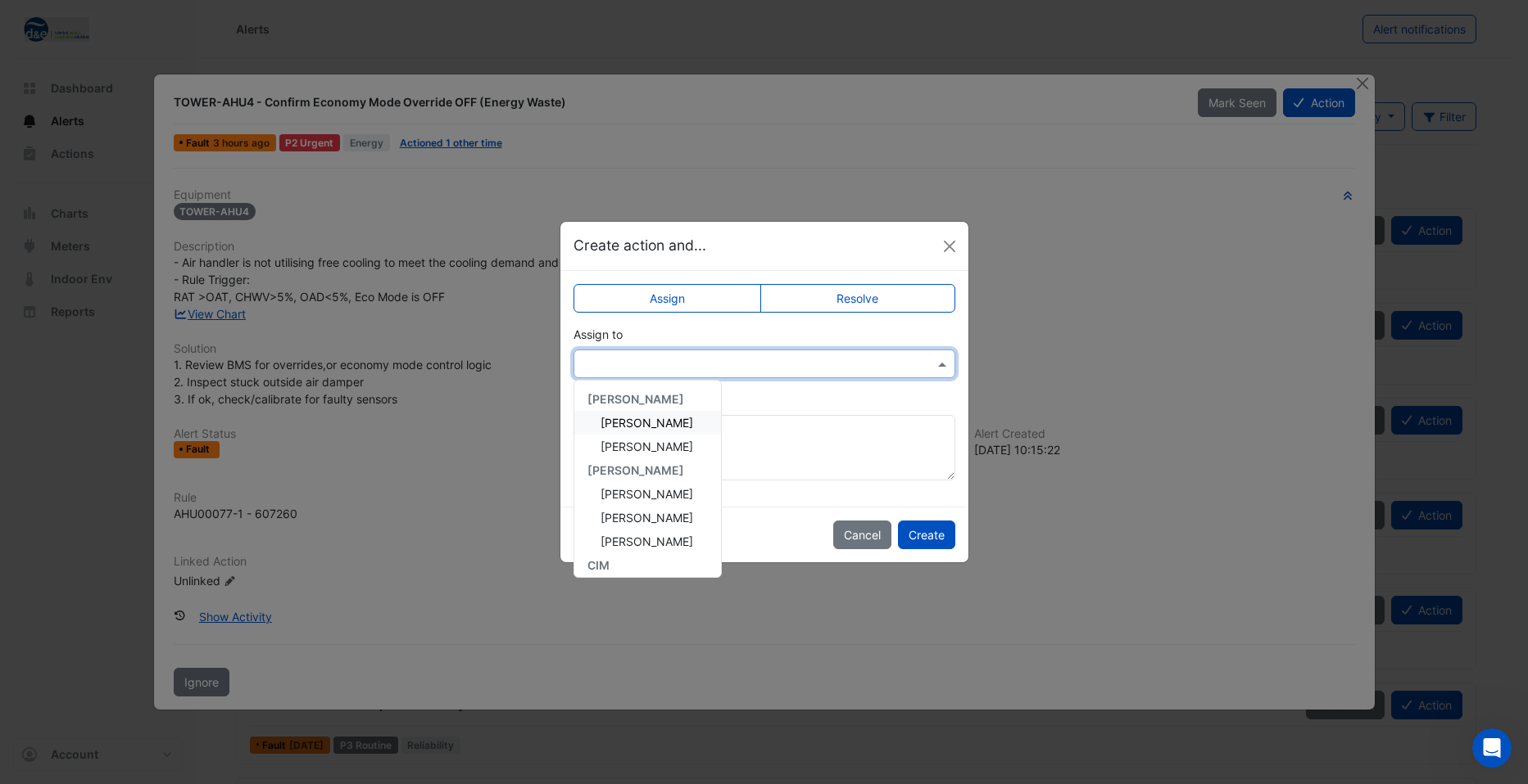
click at [687, 362] on input "text" at bounding box center [748, 365] width 331 height 17
click at [653, 453] on span "CIM Support" at bounding box center [634, 448] width 68 height 14
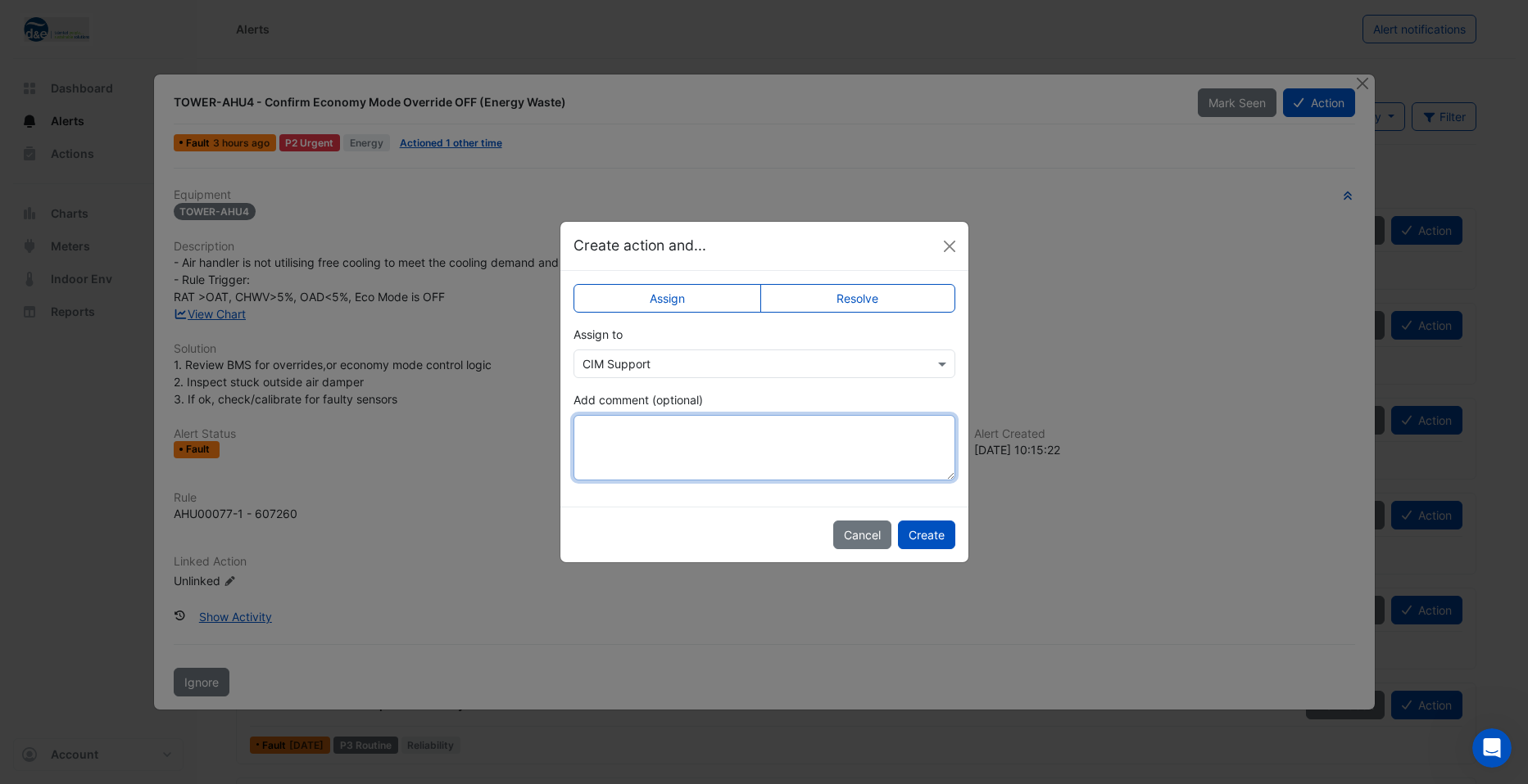
click at [699, 435] on textarea "Add comment (optional)" at bounding box center [764, 447] width 381 height 65
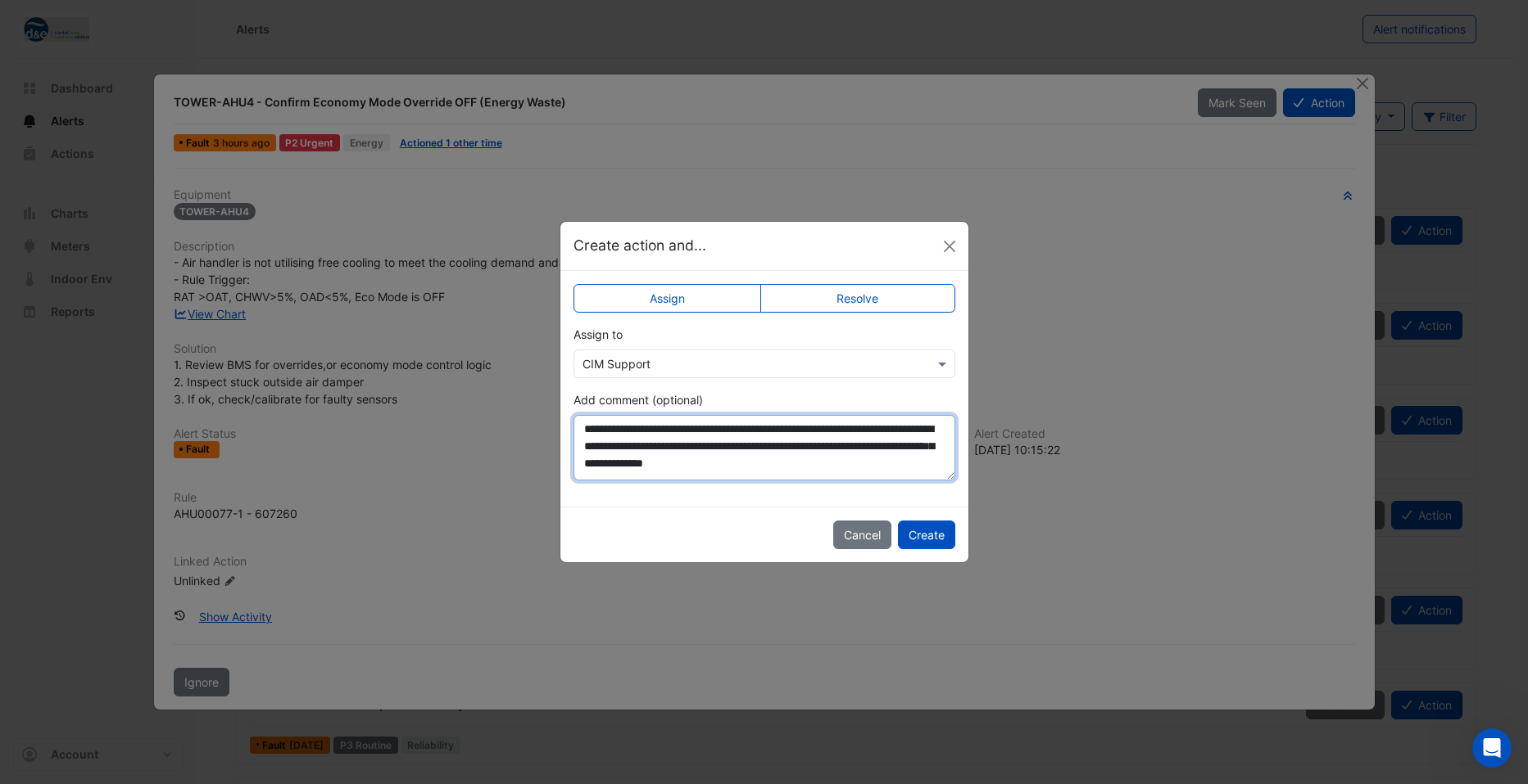
click at [582, 426] on textarea "**********" at bounding box center [764, 447] width 381 height 65
click at [895, 425] on textarea "**********" at bounding box center [764, 447] width 381 height 65
type textarea "**********"
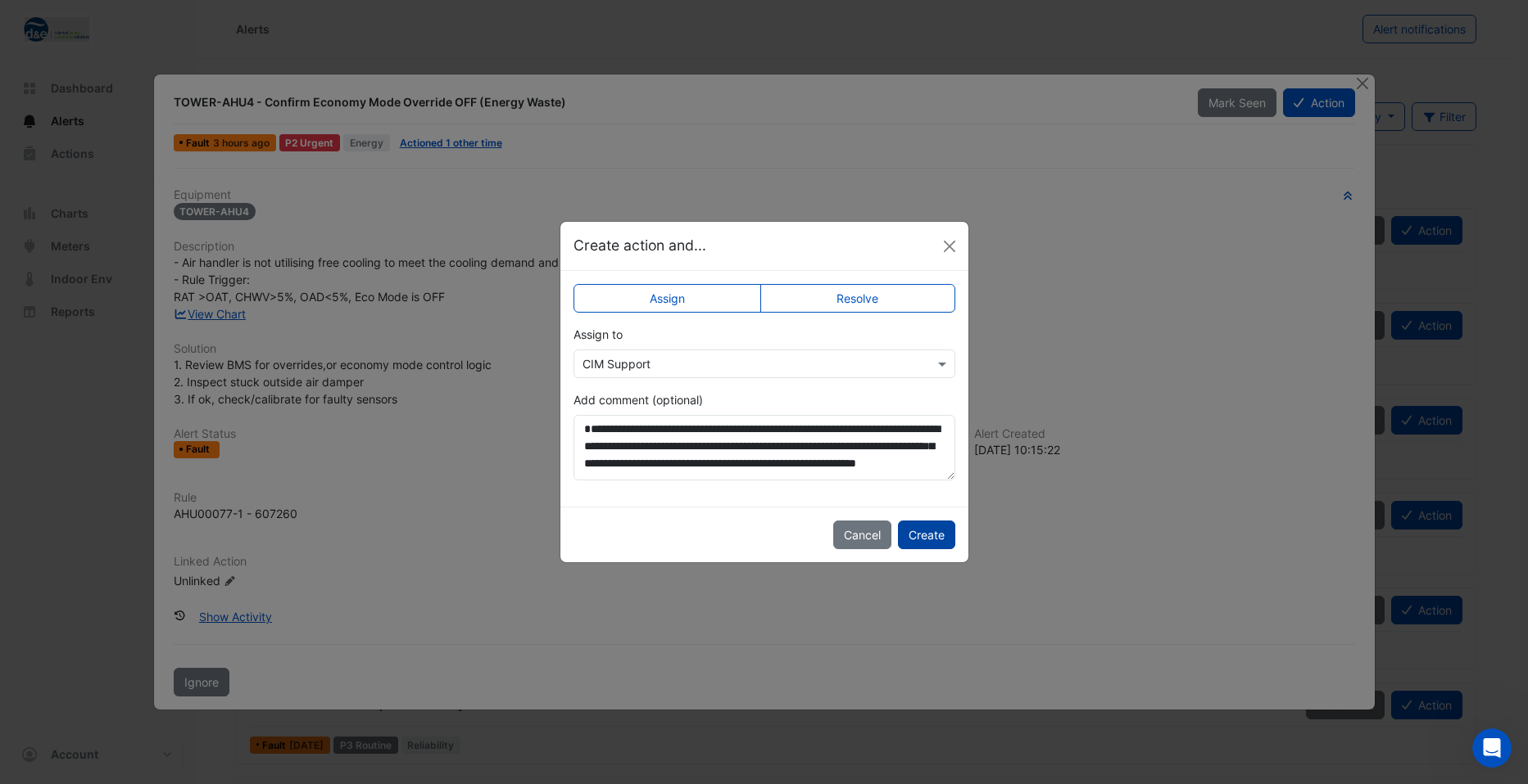
click at [949, 540] on button "Create" at bounding box center [926, 535] width 57 height 29
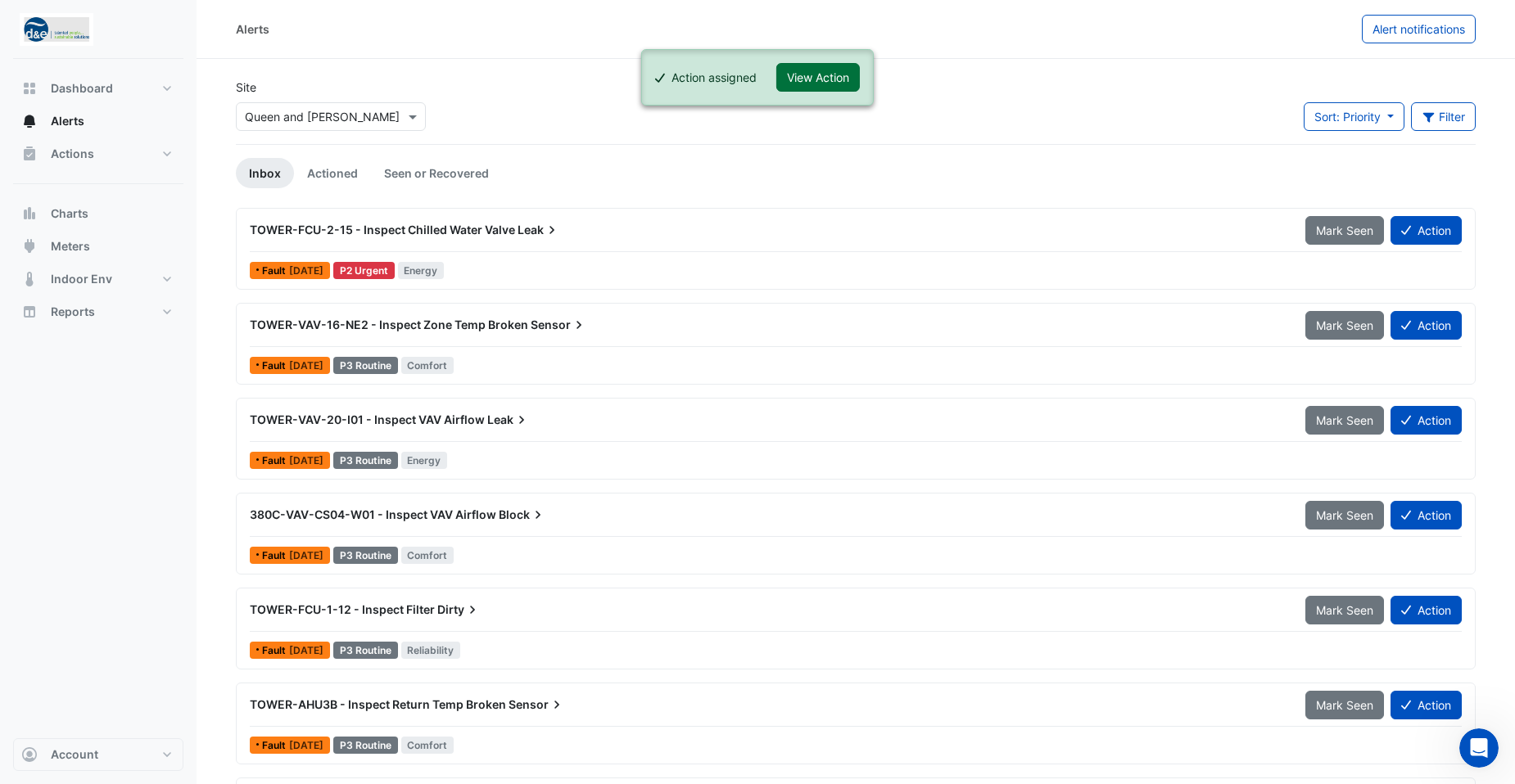
click at [811, 79] on button "View Action" at bounding box center [818, 77] width 84 height 29
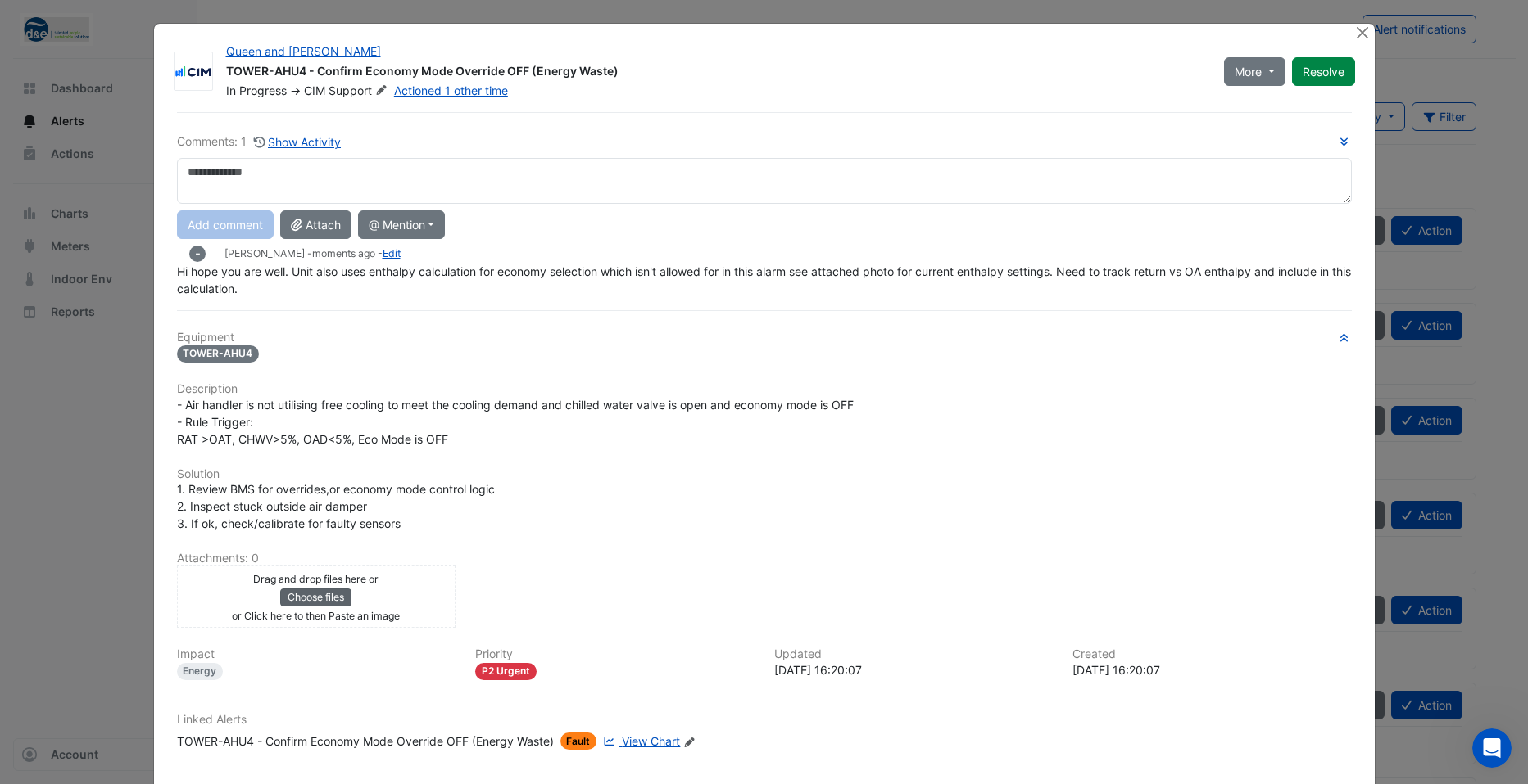
click at [312, 598] on button "Choose files" at bounding box center [316, 598] width 71 height 18
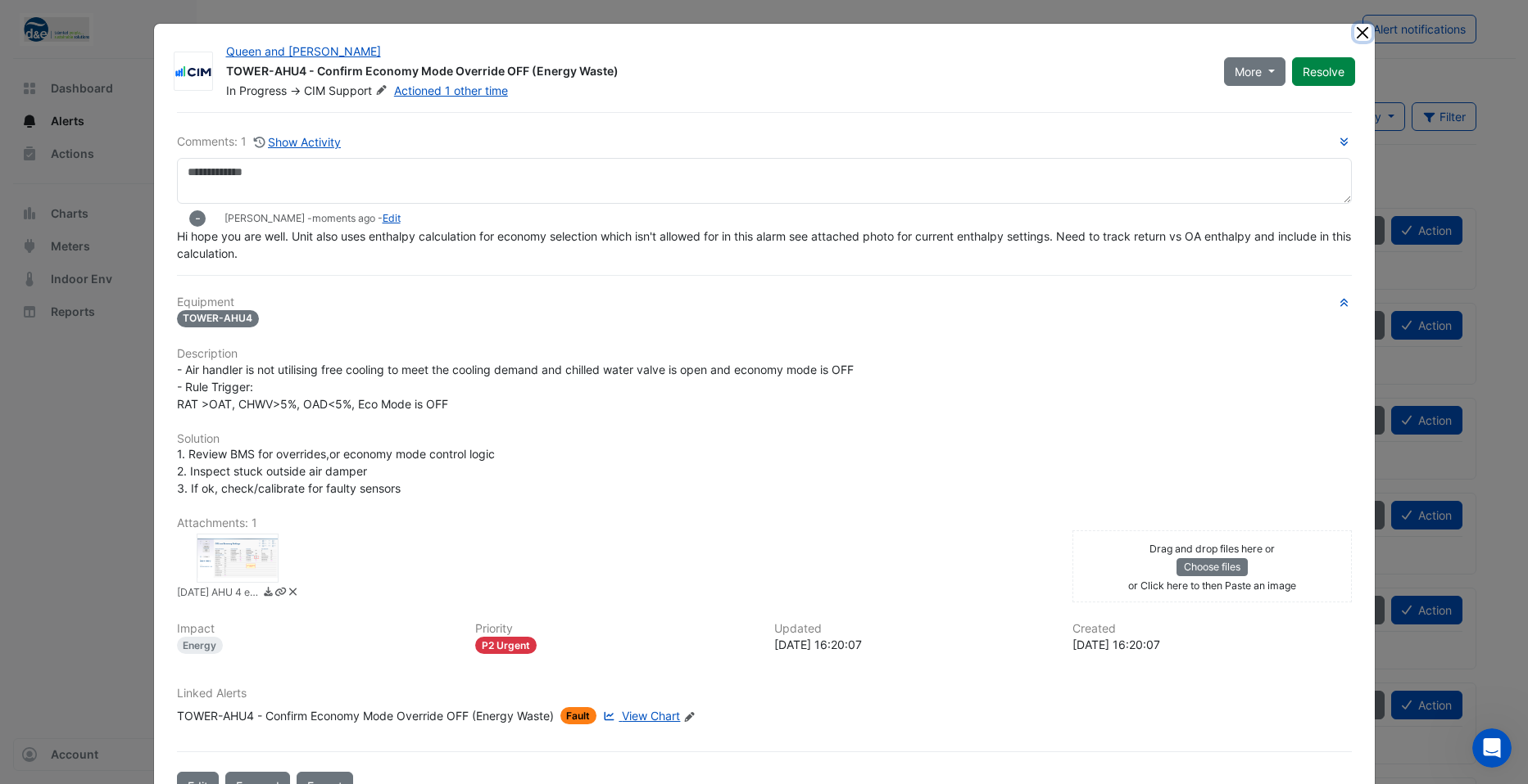
click at [1354, 32] on button "Close" at bounding box center [1362, 32] width 17 height 17
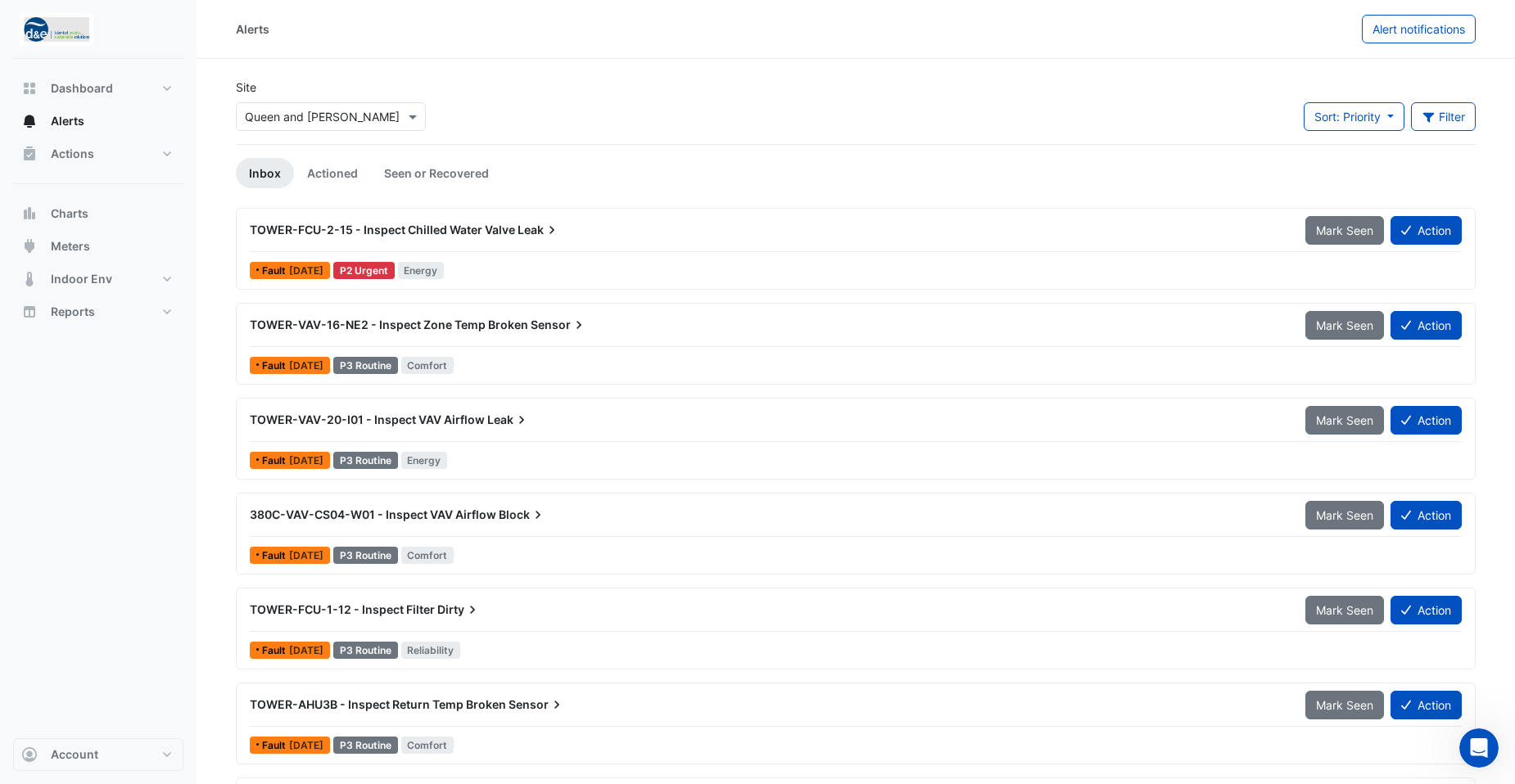
click at [480, 232] on span "TOWER-FCU-2-15 - Inspect Chilled Water Valve" at bounding box center [383, 229] width 266 height 14
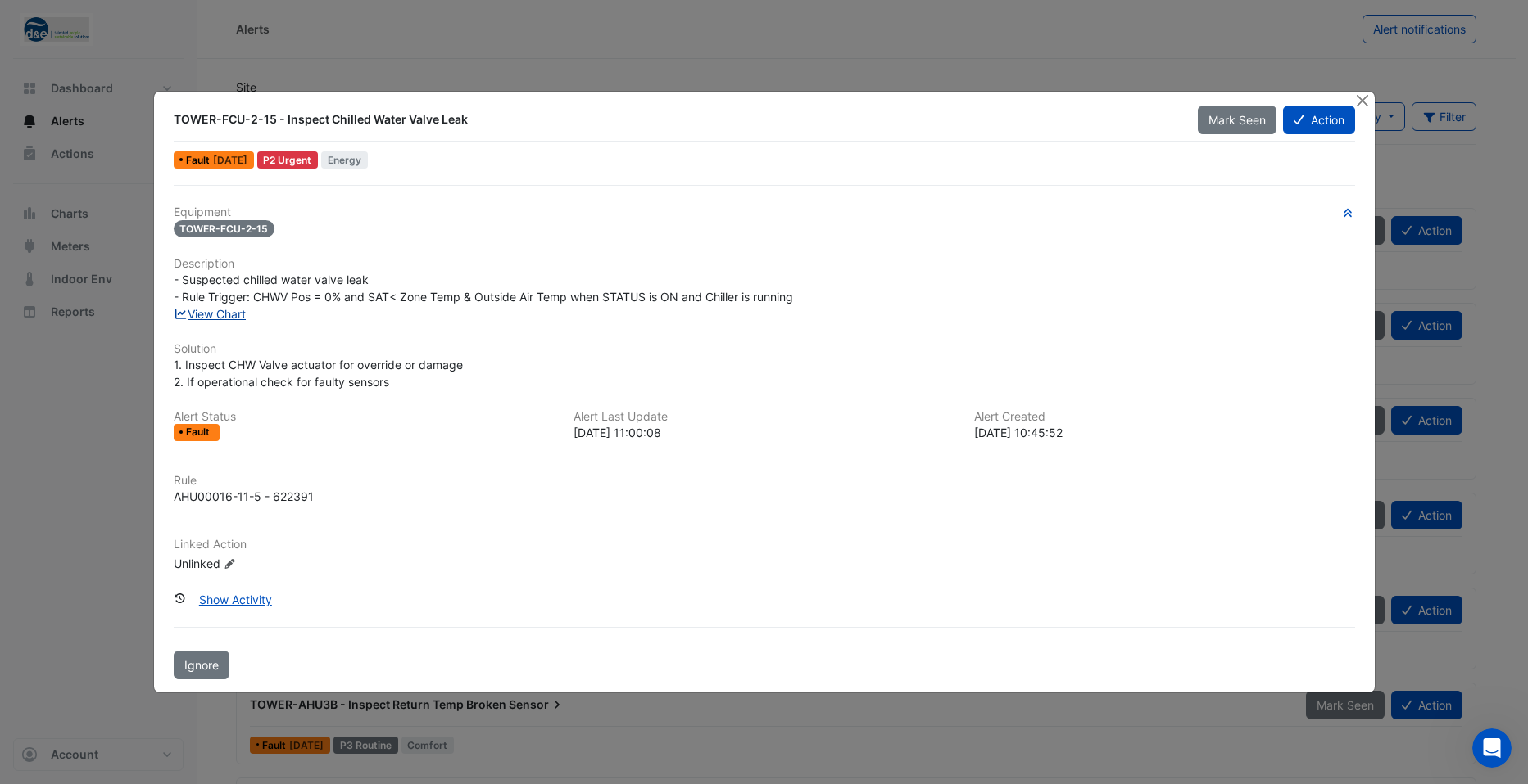
click at [229, 317] on link "View Chart" at bounding box center [210, 314] width 73 height 14
click at [1302, 124] on icon at bounding box center [1298, 119] width 10 height 12
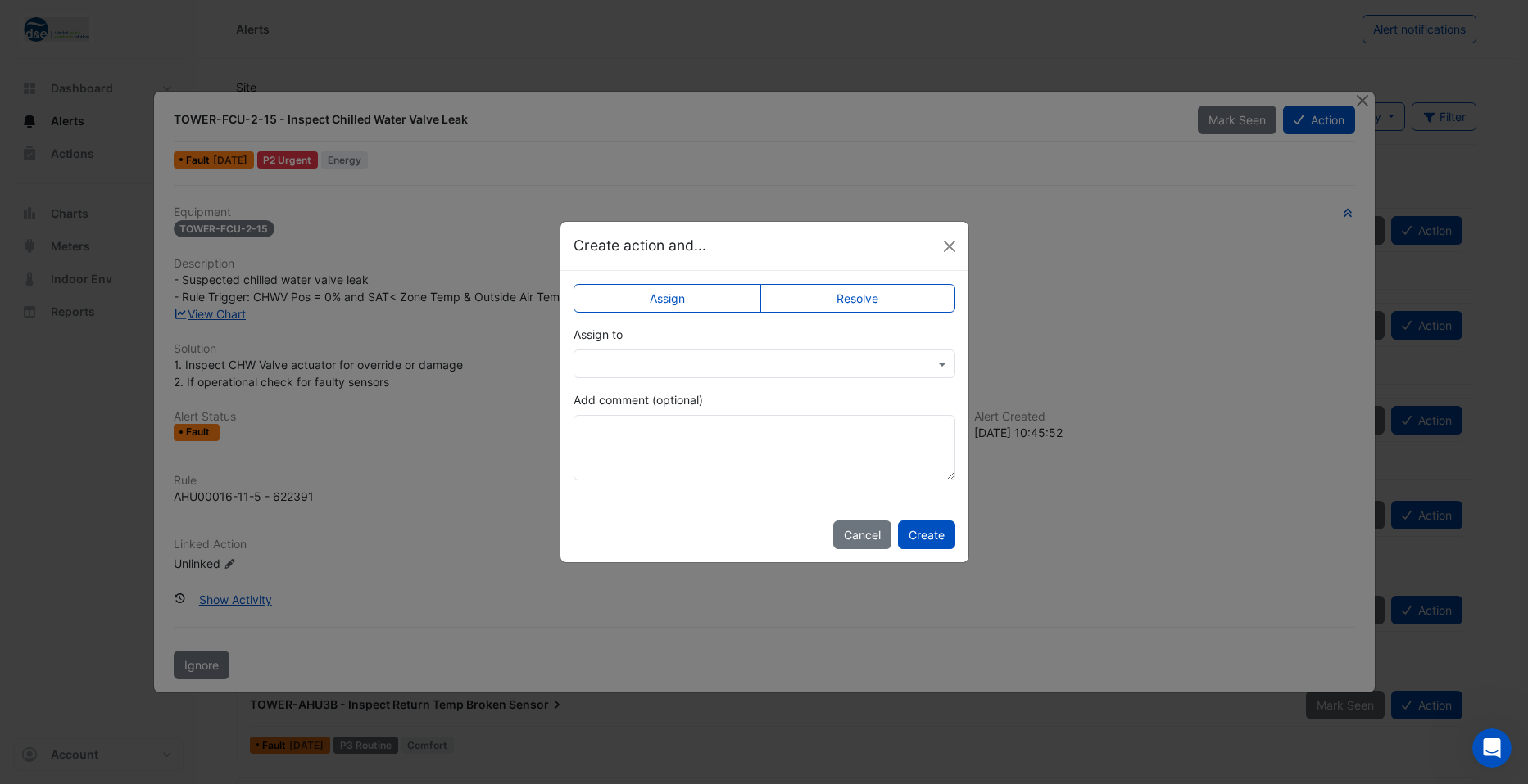
click at [668, 362] on input "text" at bounding box center [748, 365] width 331 height 17
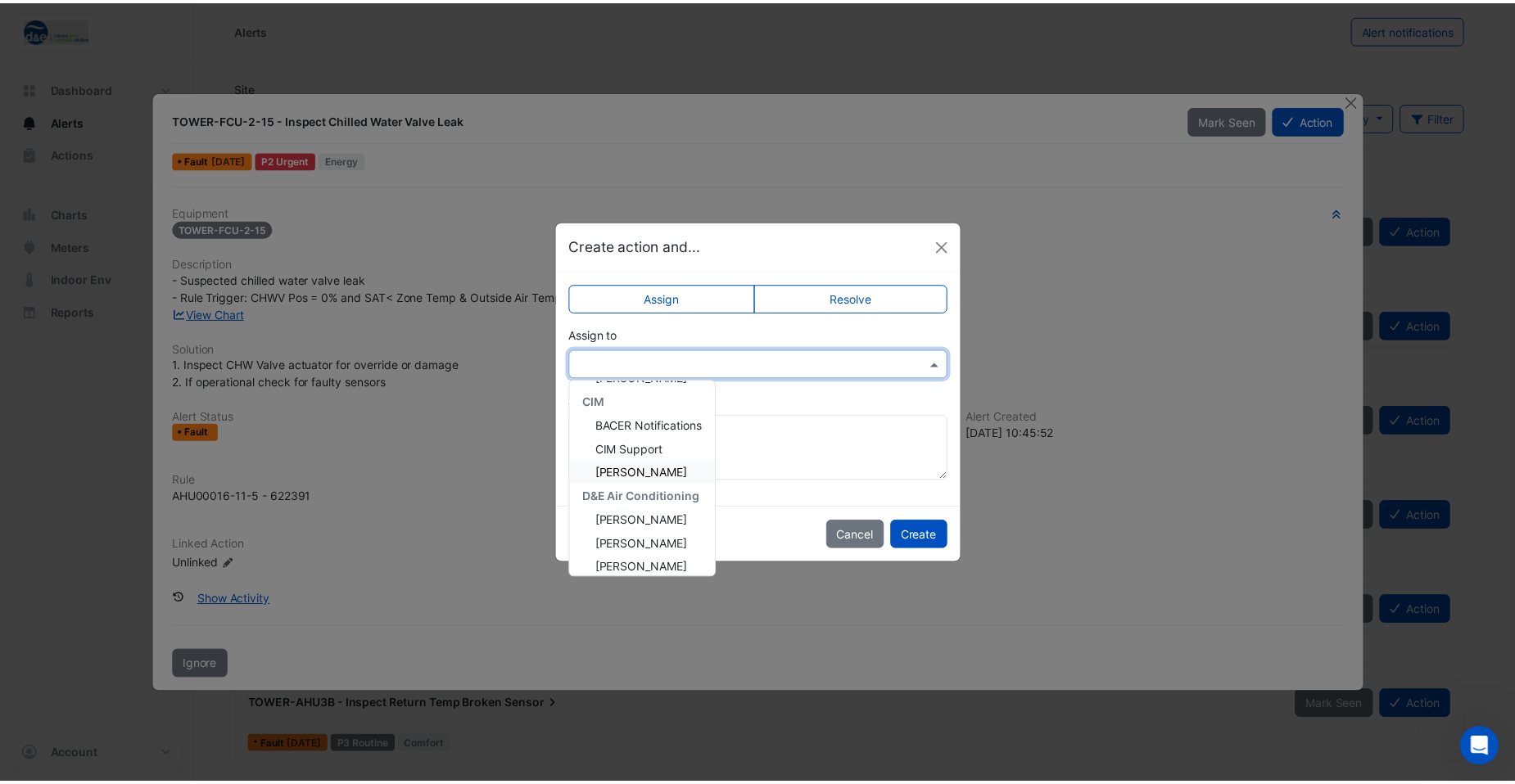
scroll to position [246, 0]
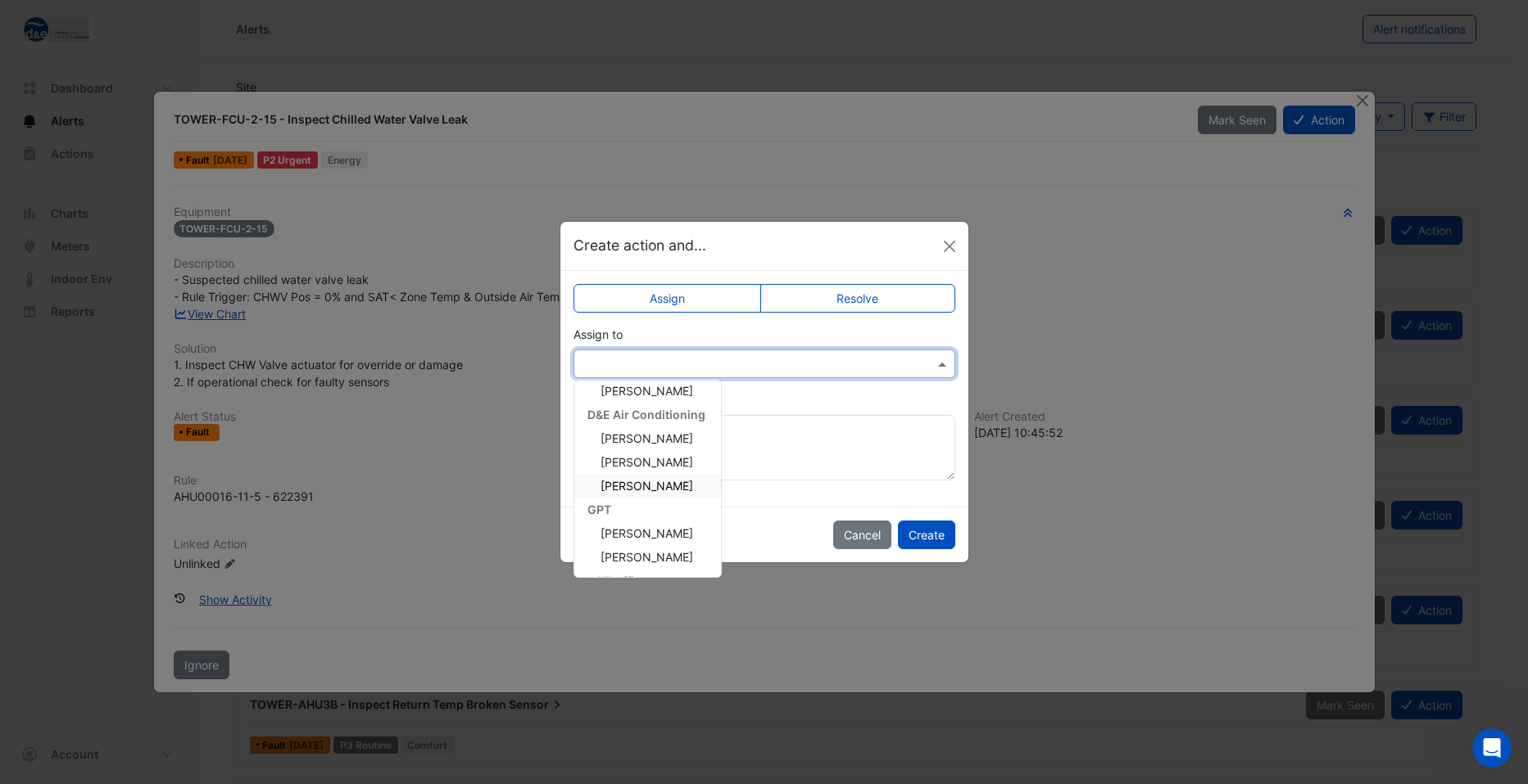
click at [643, 487] on span "Matt Allen" at bounding box center [647, 486] width 93 height 14
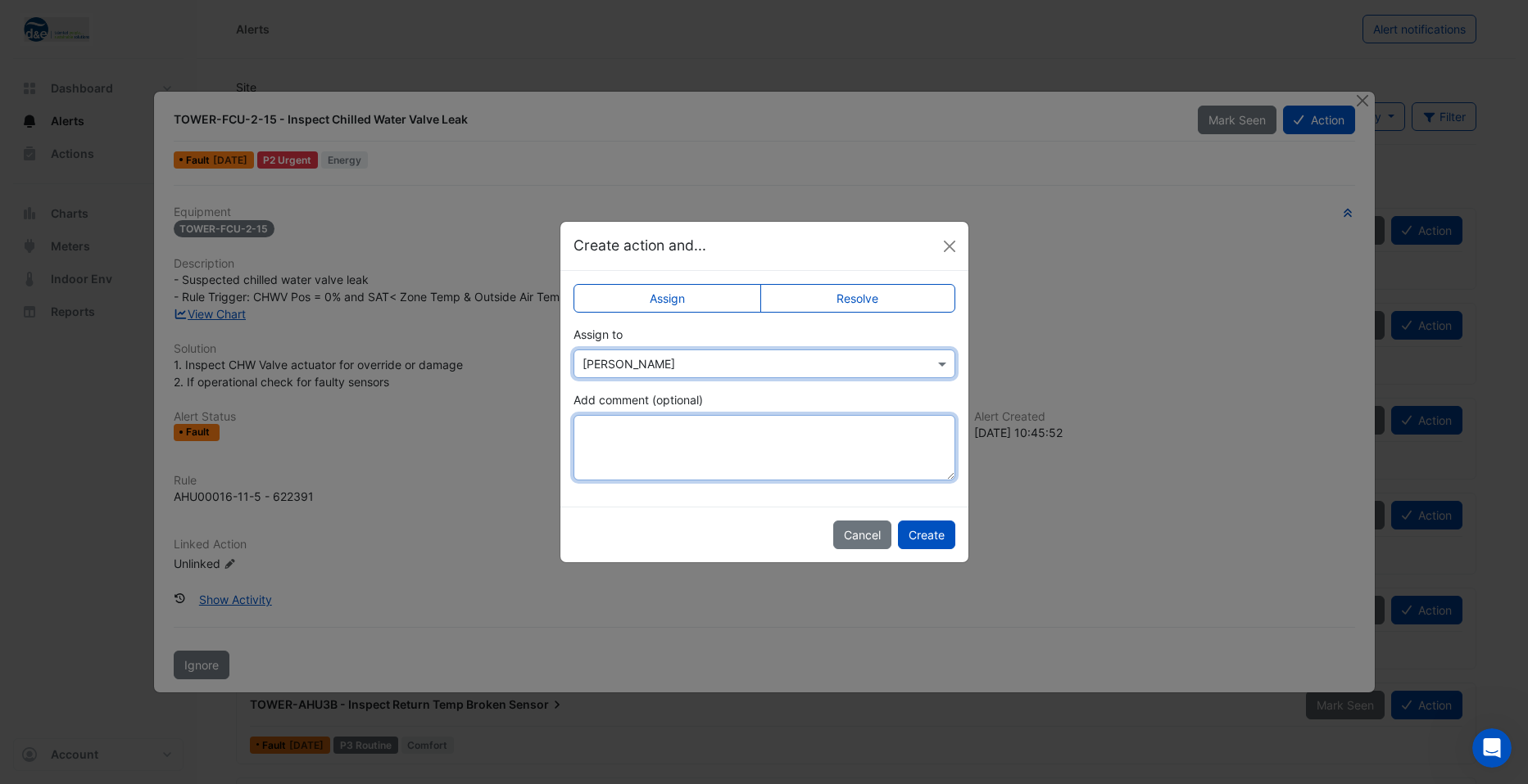
click at [681, 440] on textarea "Add comment (optional)" at bounding box center [764, 447] width 381 height 65
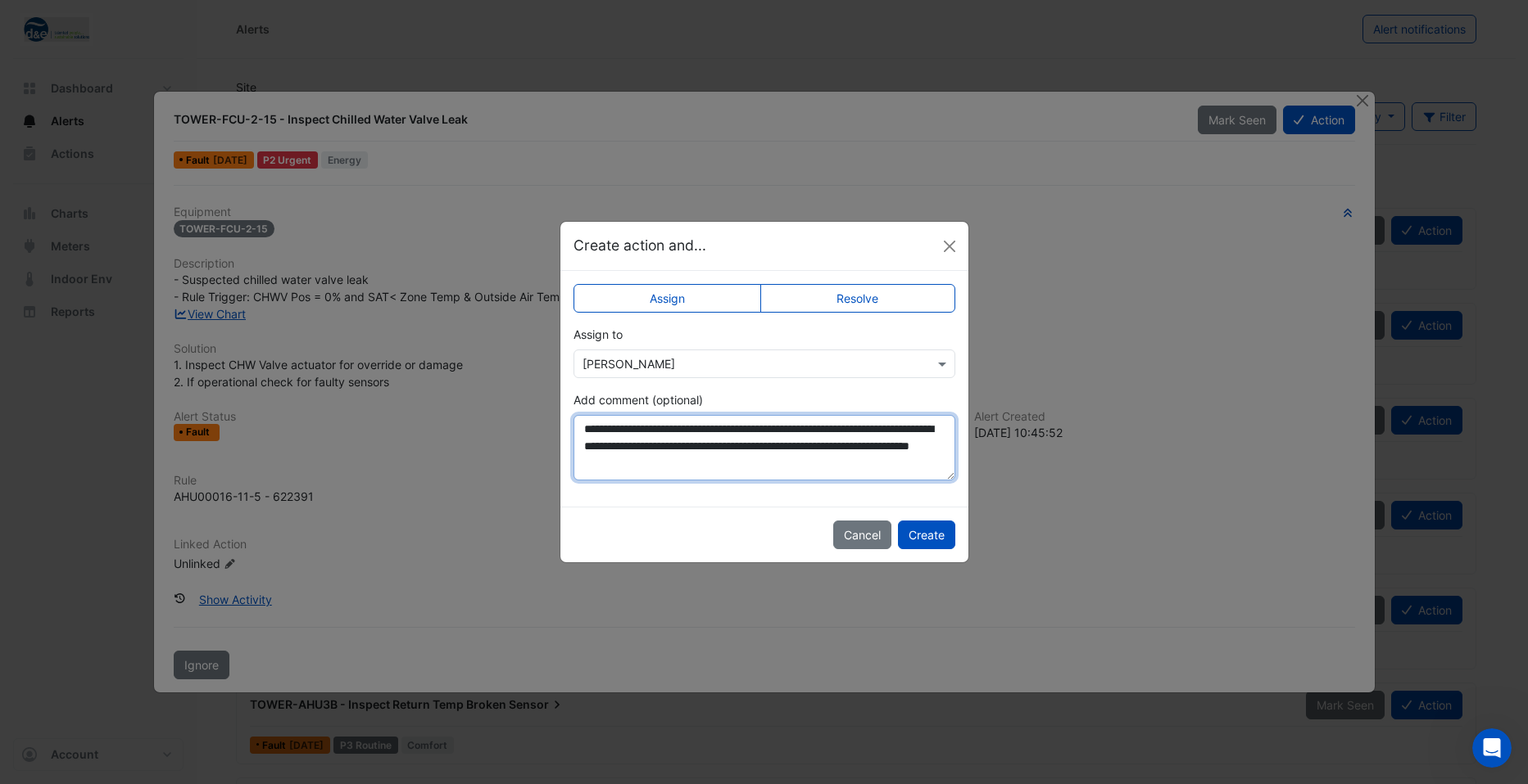
click at [778, 464] on textarea "**********" at bounding box center [764, 447] width 381 height 65
type textarea "**********"
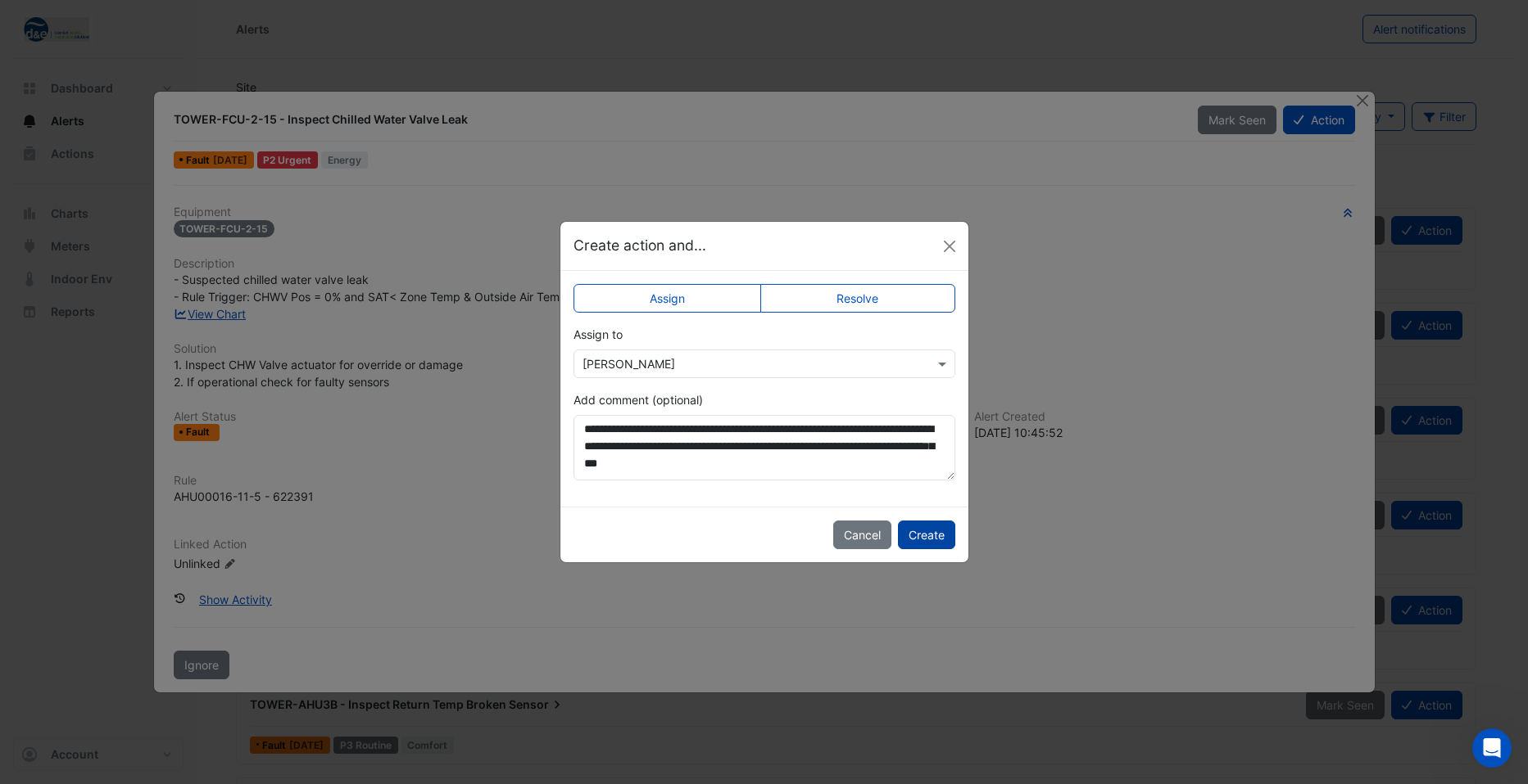
click at [921, 529] on button "Create" at bounding box center [926, 535] width 57 height 29
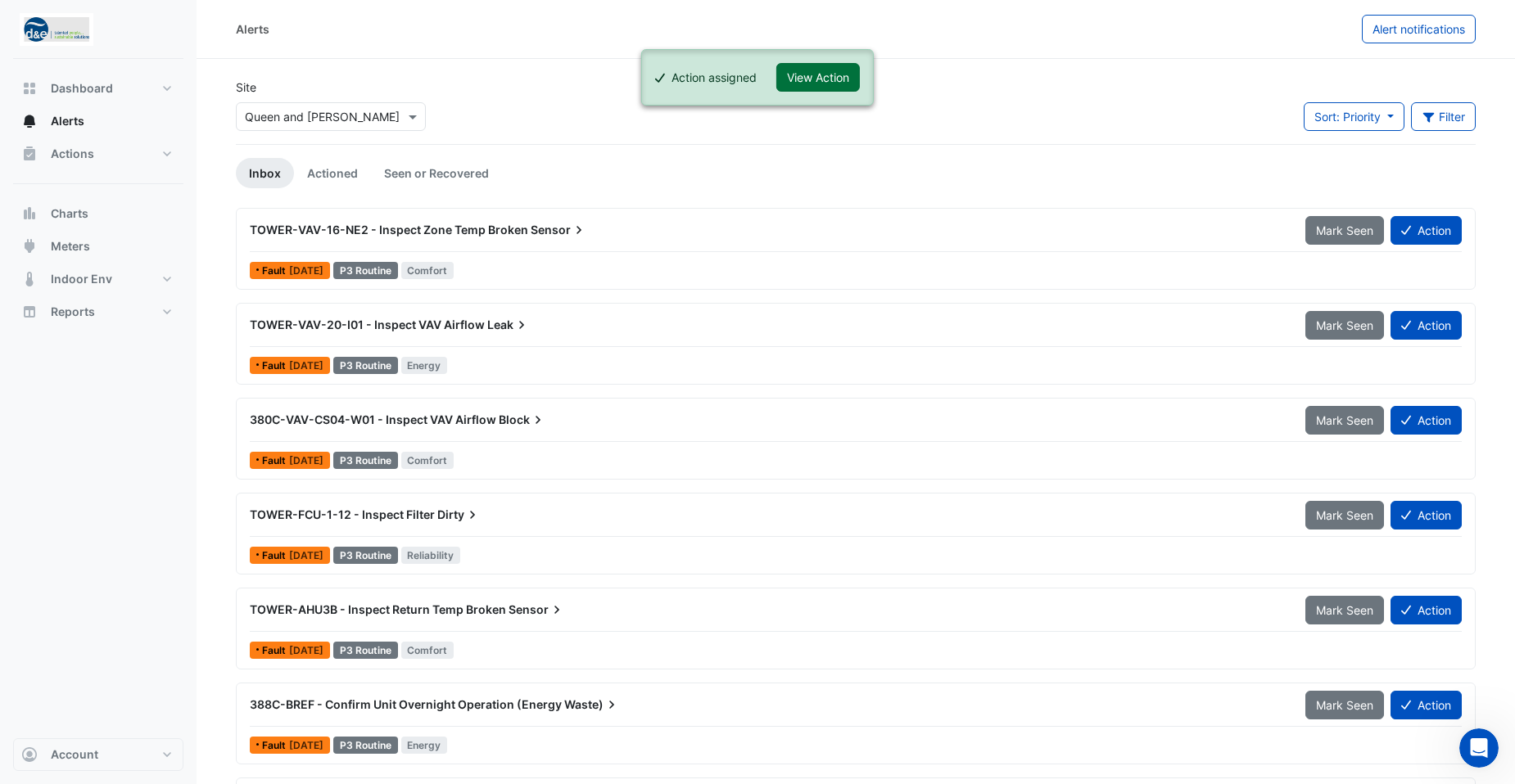
click at [815, 79] on button "View Action" at bounding box center [818, 77] width 84 height 29
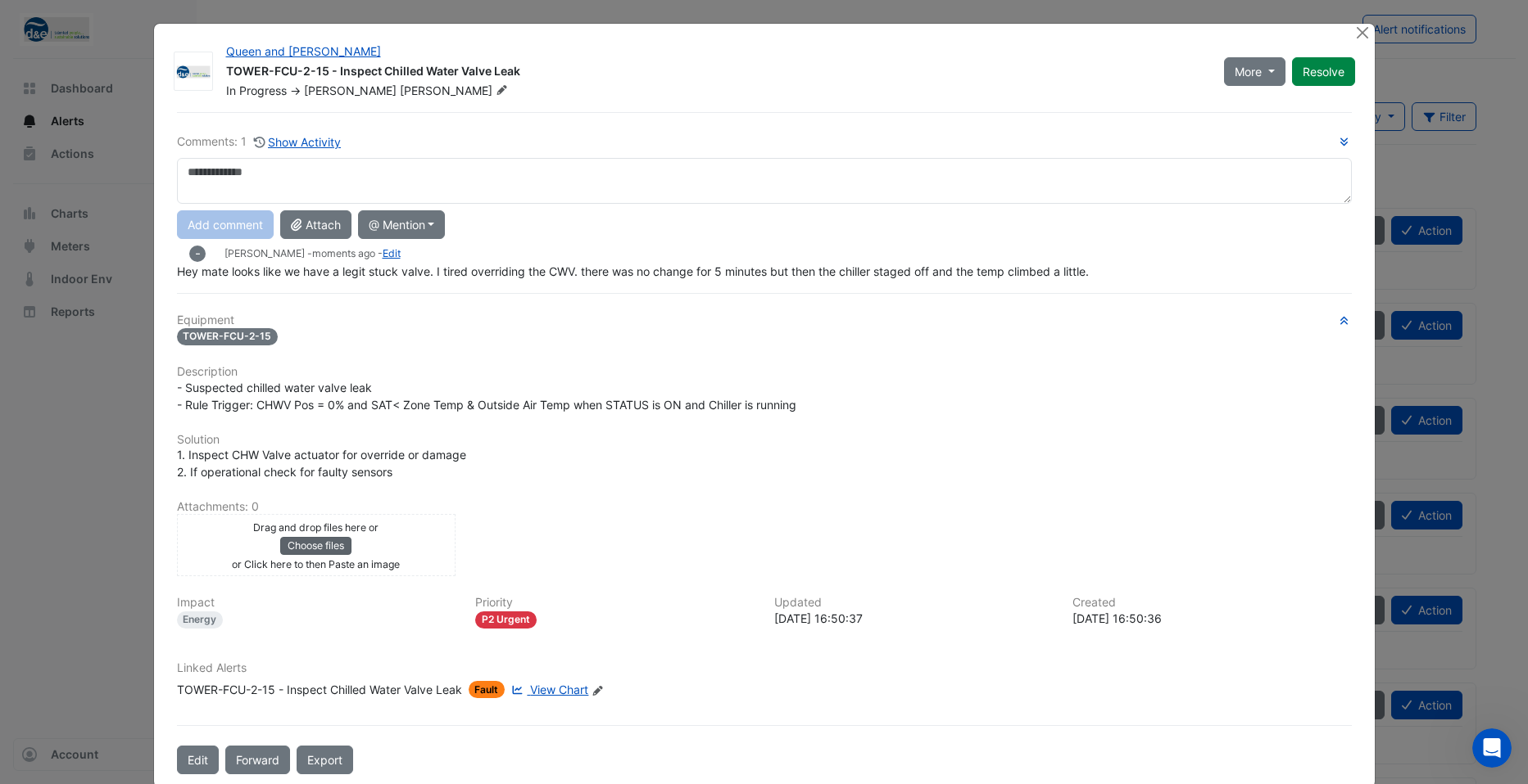
click at [314, 541] on button "Choose files" at bounding box center [316, 547] width 71 height 18
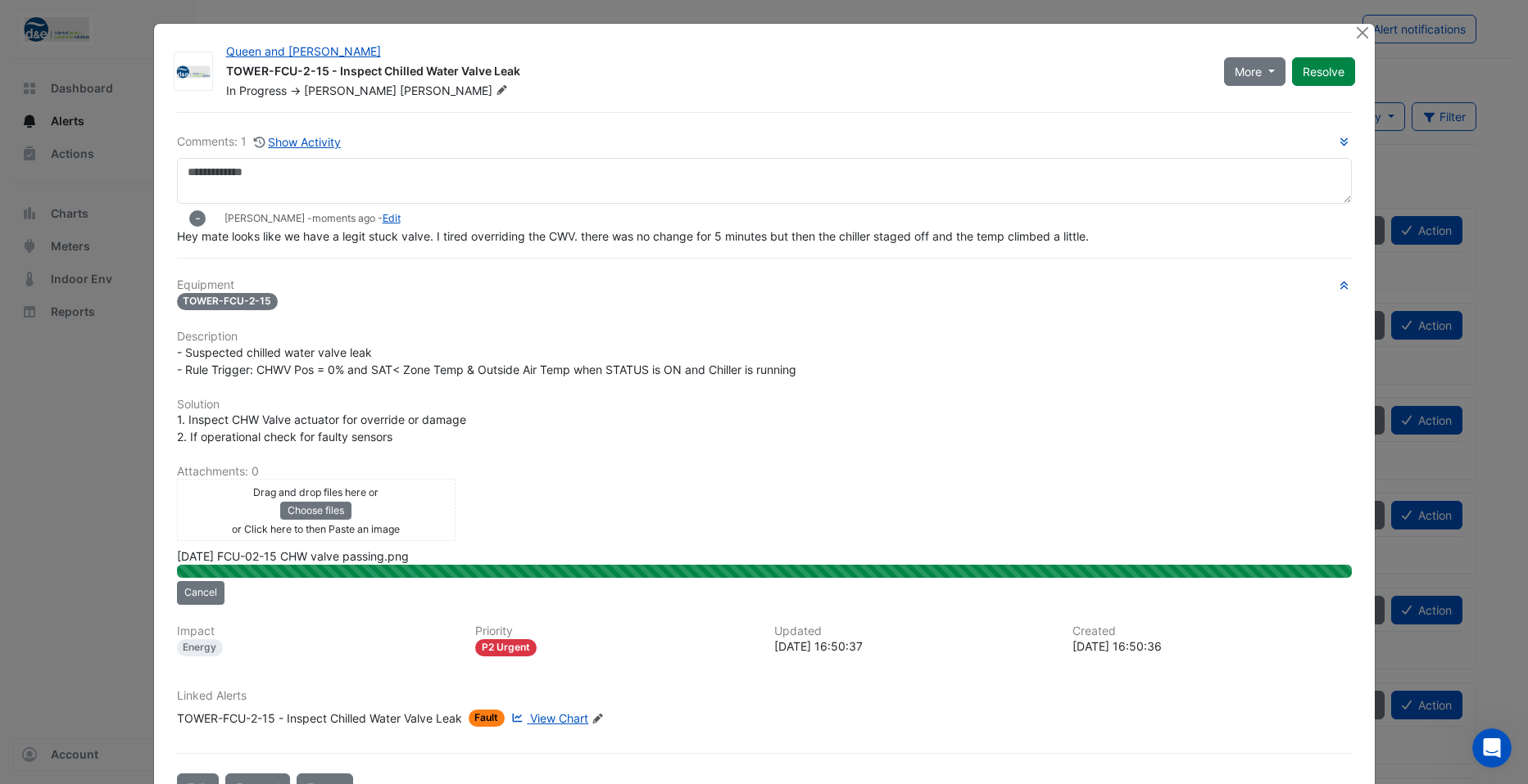
click at [960, 237] on span "Hey mate looks like we have a legit stuck valve. I tired overriding the CWV. th…" at bounding box center [632, 236] width 912 height 14
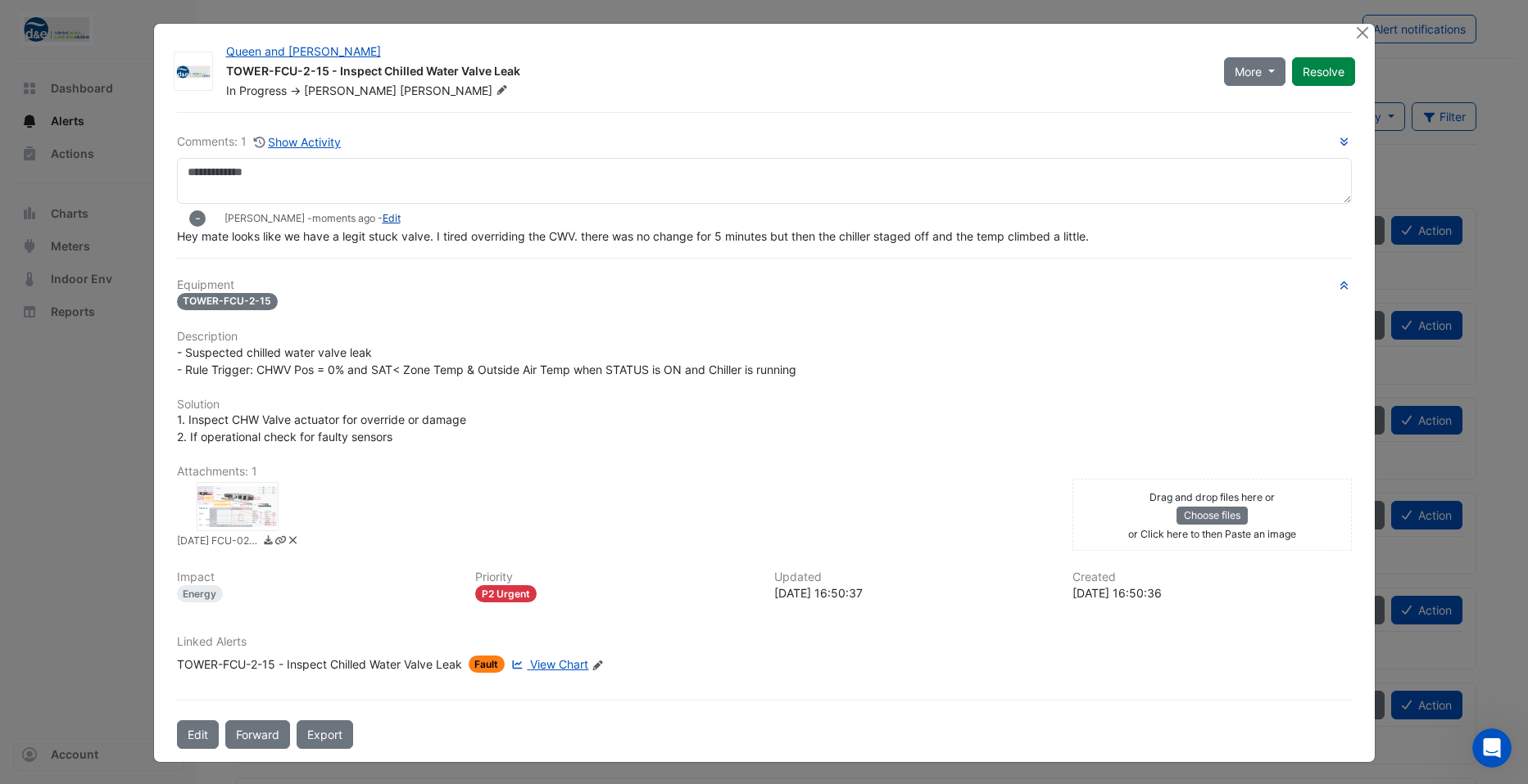
click at [382, 217] on link "Edit" at bounding box center [391, 218] width 18 height 13
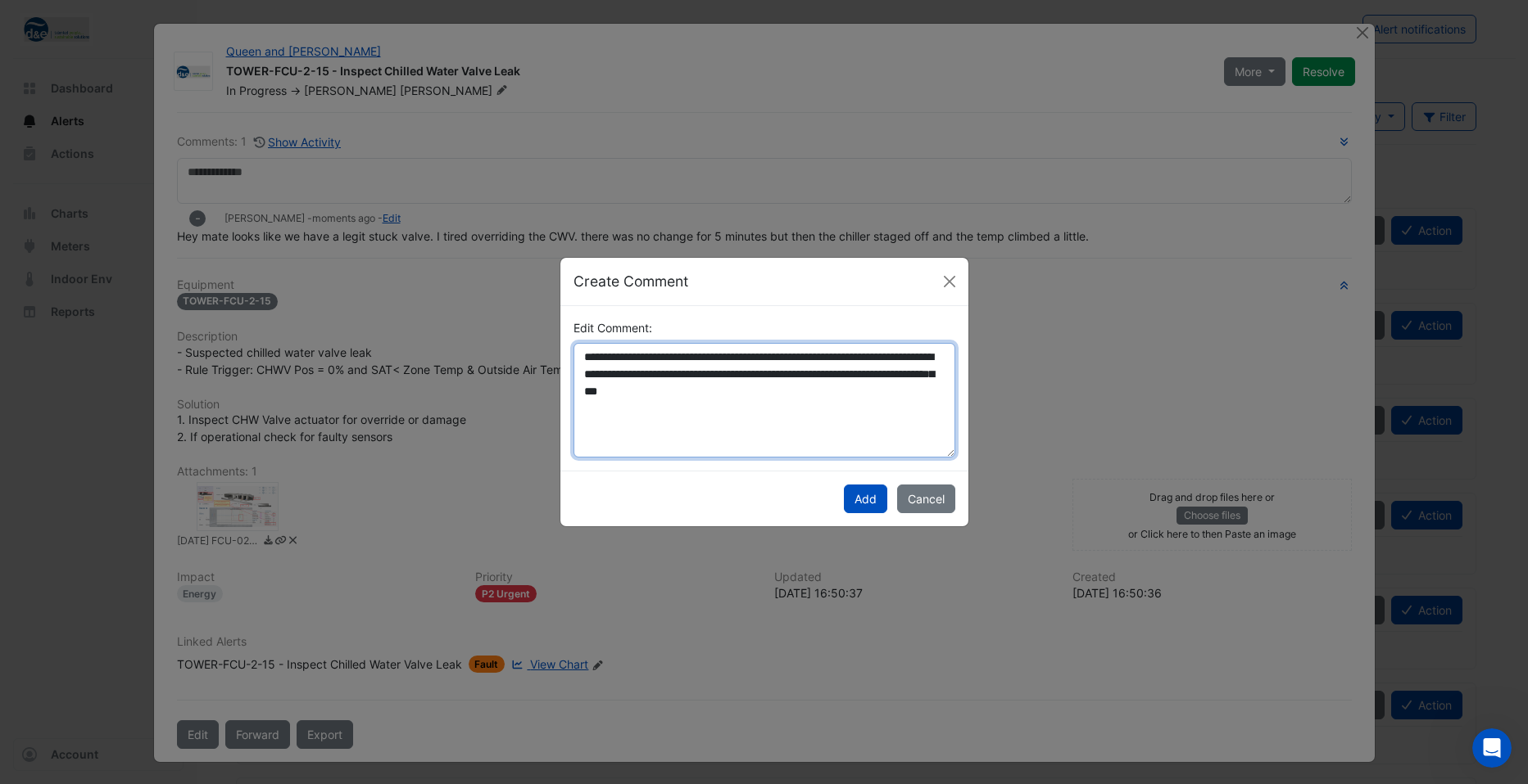
click at [835, 397] on textarea "**********" at bounding box center [764, 400] width 381 height 115
type textarea "**********"
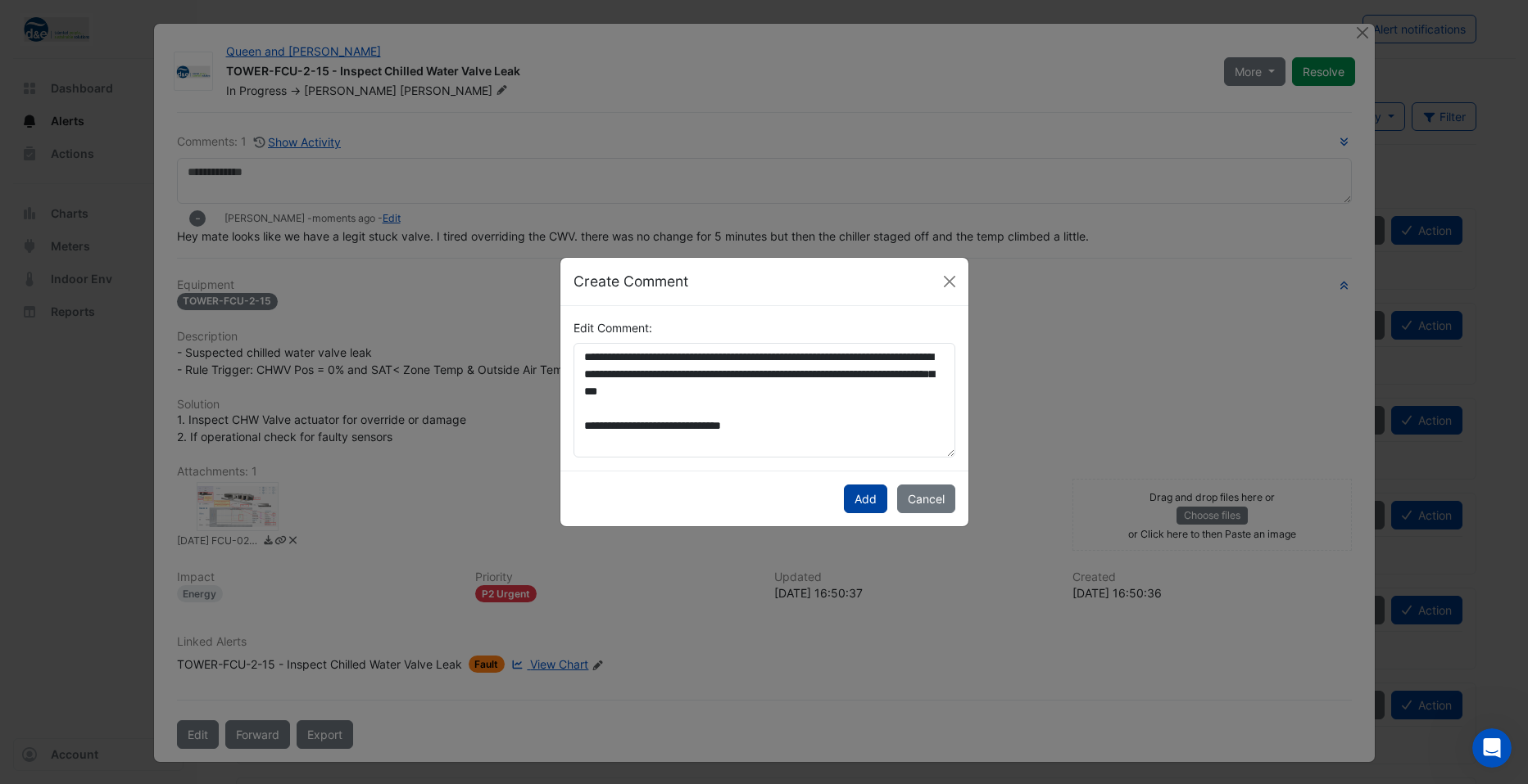
click at [865, 499] on button "Add" at bounding box center [865, 499] width 44 height 29
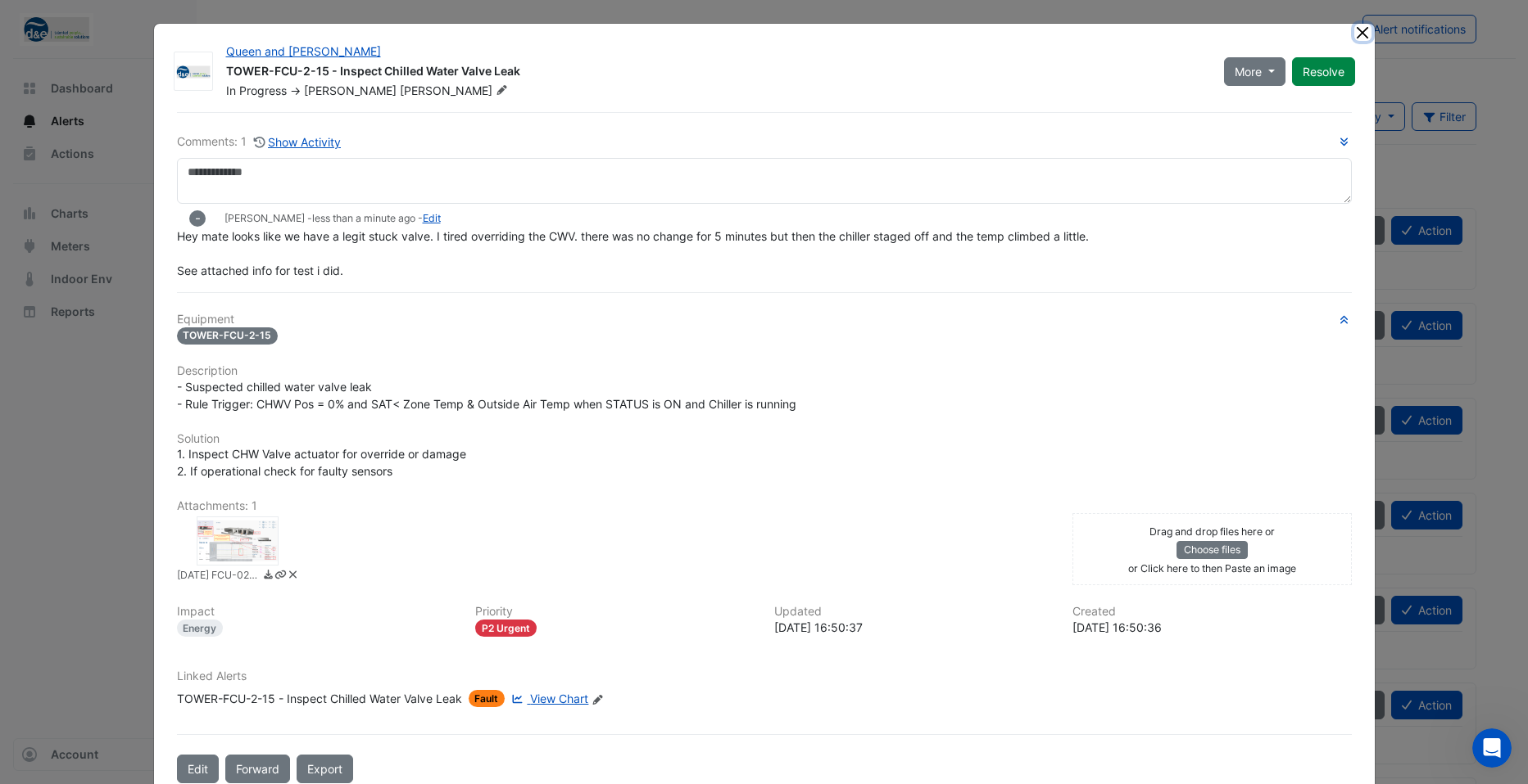
click at [1354, 35] on button "Close" at bounding box center [1362, 32] width 17 height 17
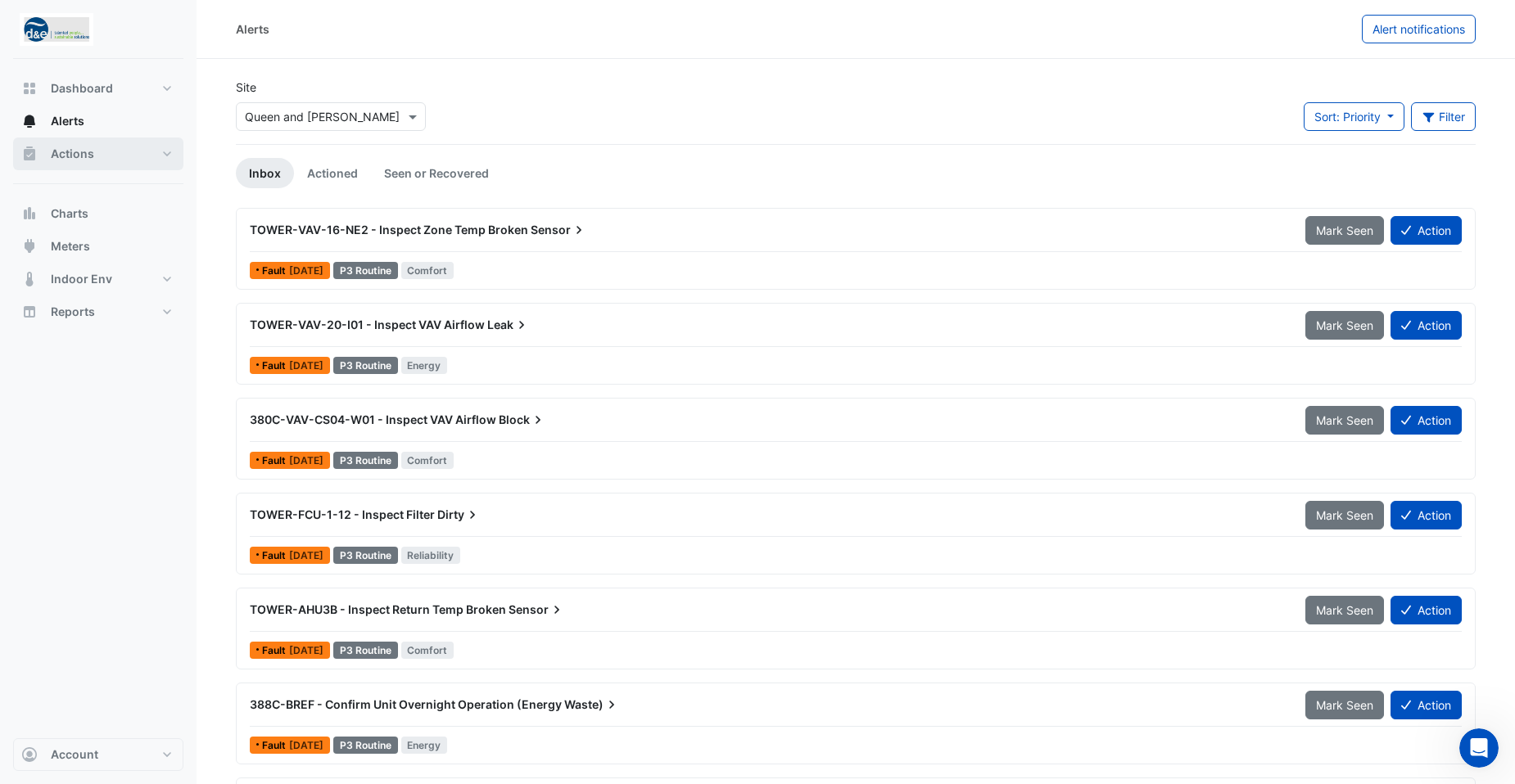
click at [65, 152] on span "Actions" at bounding box center [73, 154] width 44 height 16
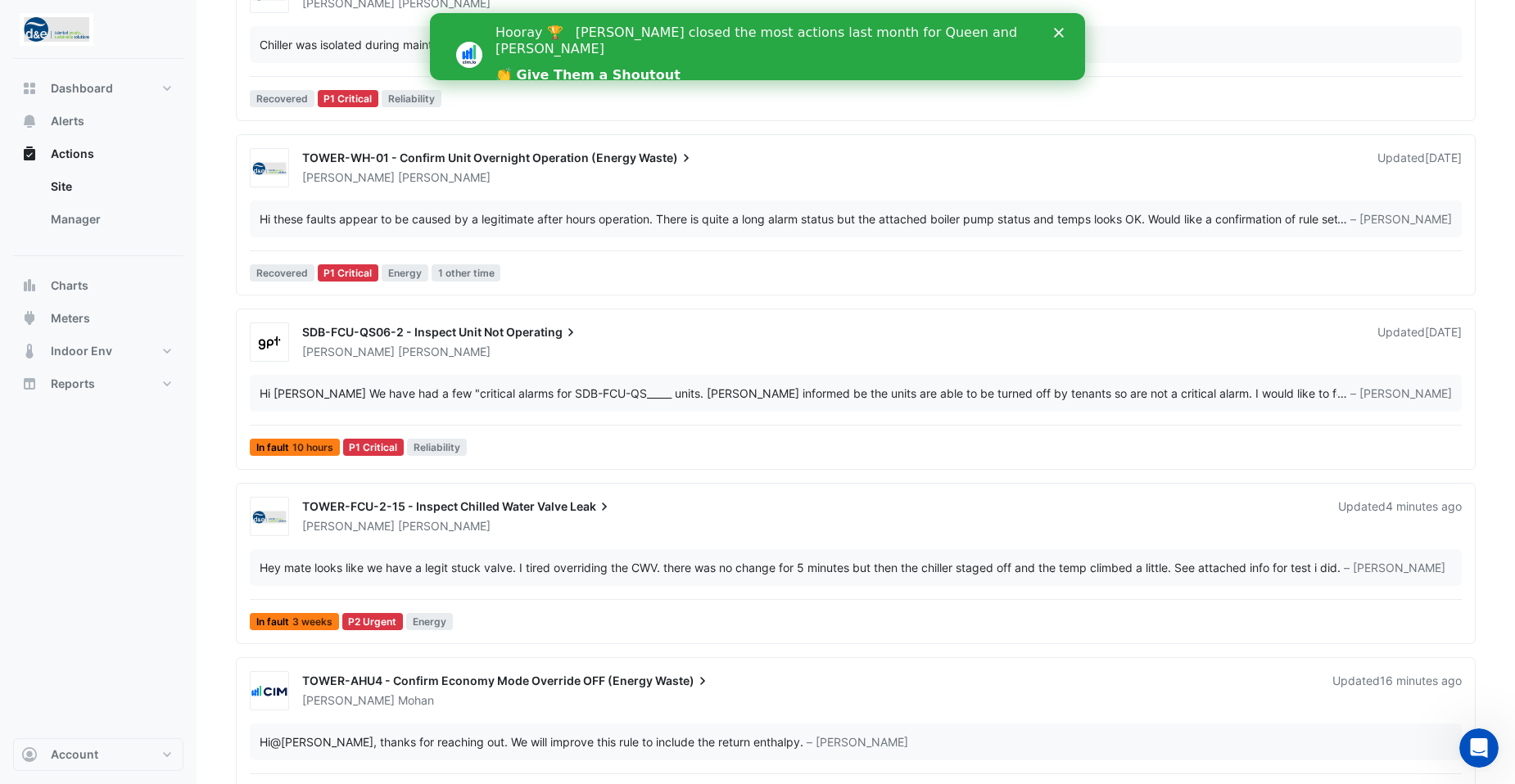
scroll to position [491, 0]
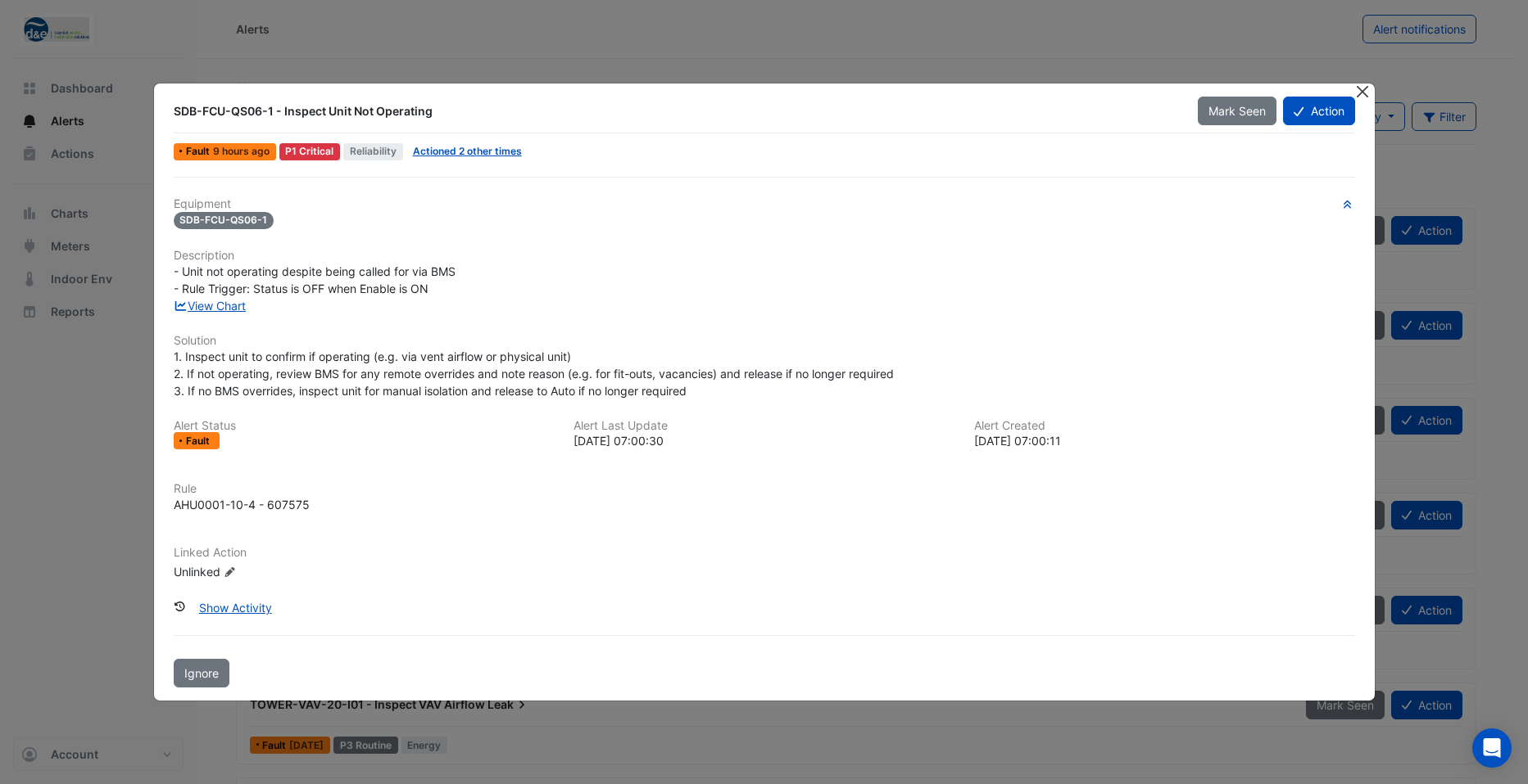
click at [1369, 94] on button "Close" at bounding box center [1362, 92] width 17 height 17
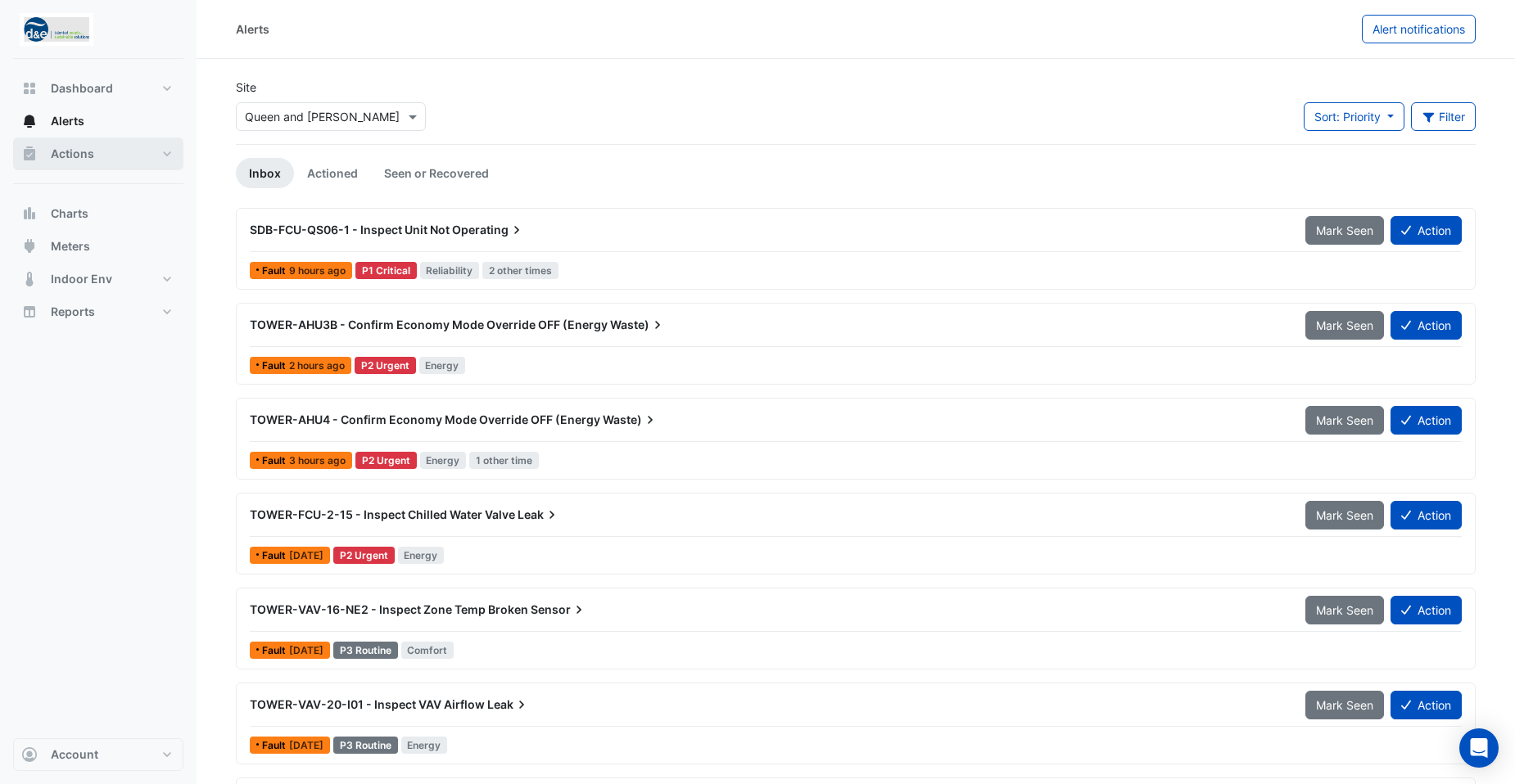
click at [62, 148] on span "Actions" at bounding box center [73, 154] width 44 height 16
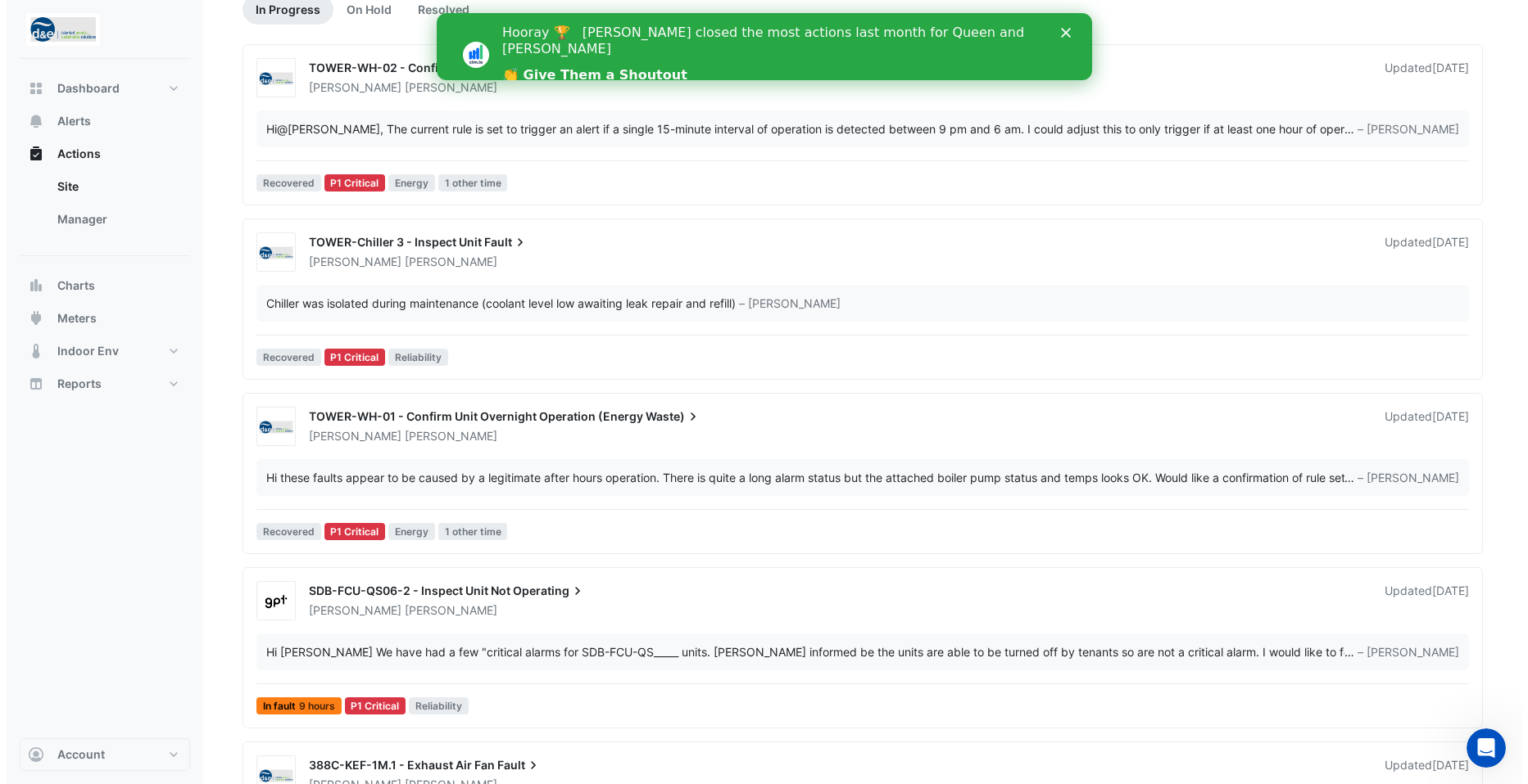
scroll to position [246, 0]
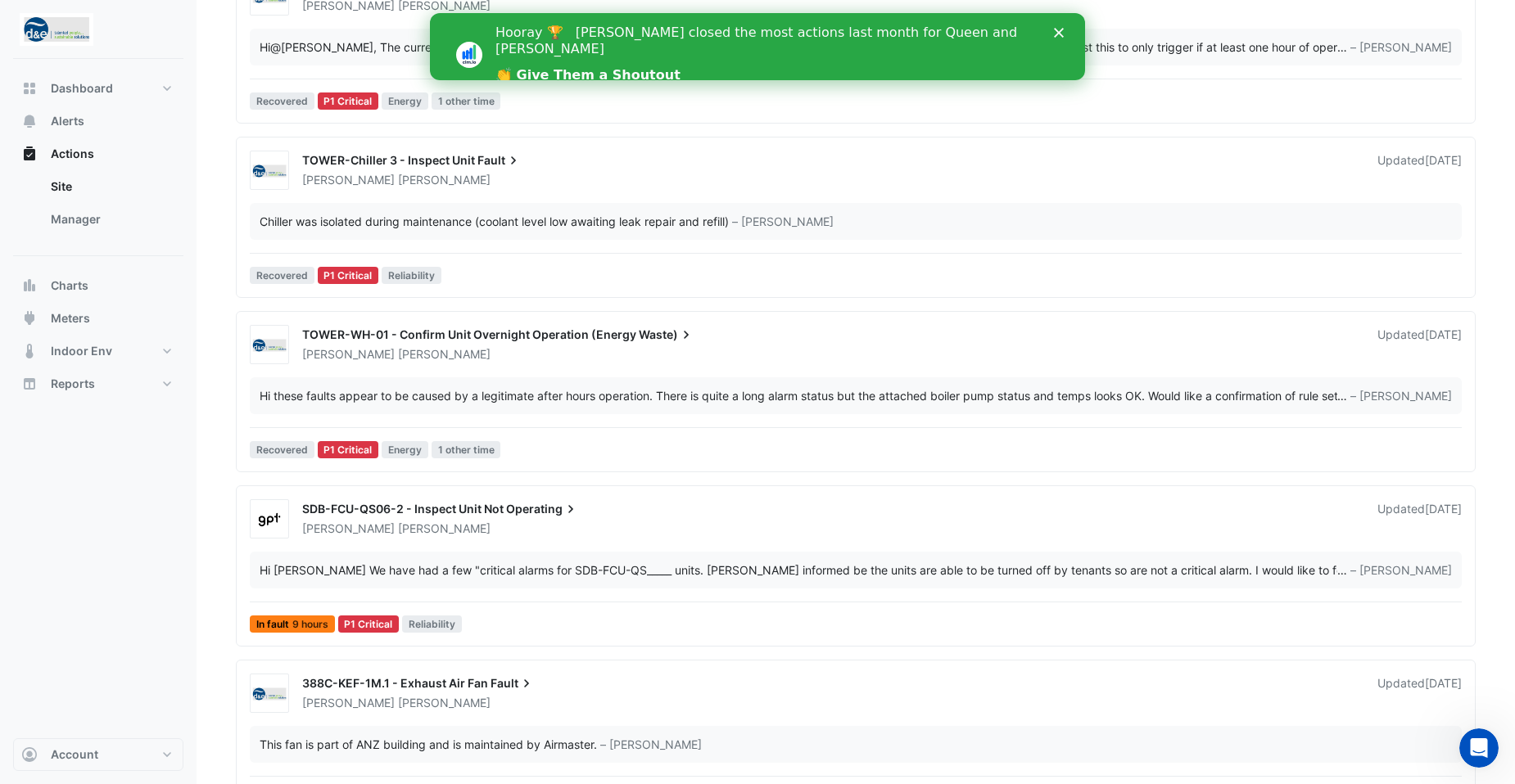
click at [702, 576] on div "Hi Paul We have had a few "critical alarms for SDB-FCU-QS_____ units. Matt info…" at bounding box center [798, 570] width 1078 height 17
